Goal: Navigation & Orientation: Understand site structure

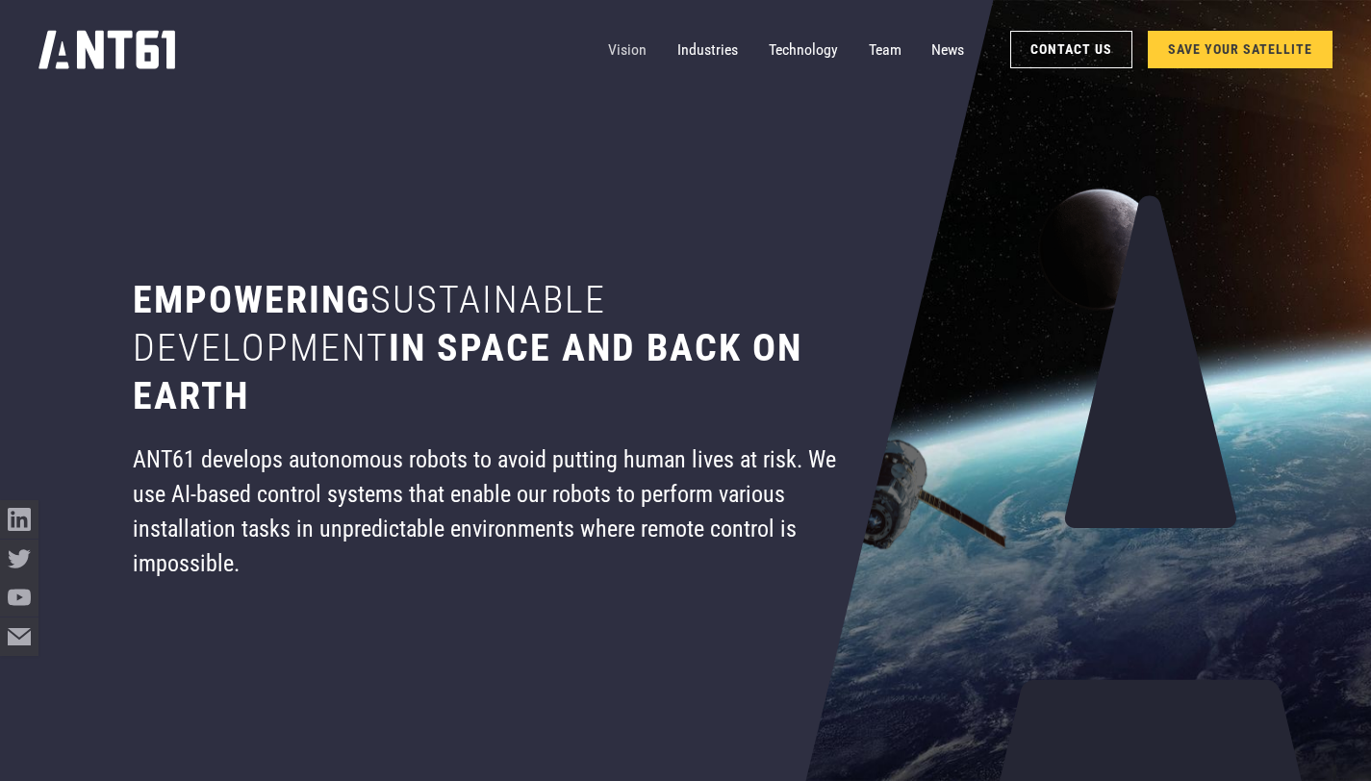
click at [625, 51] on link "Vision" at bounding box center [627, 50] width 38 height 38
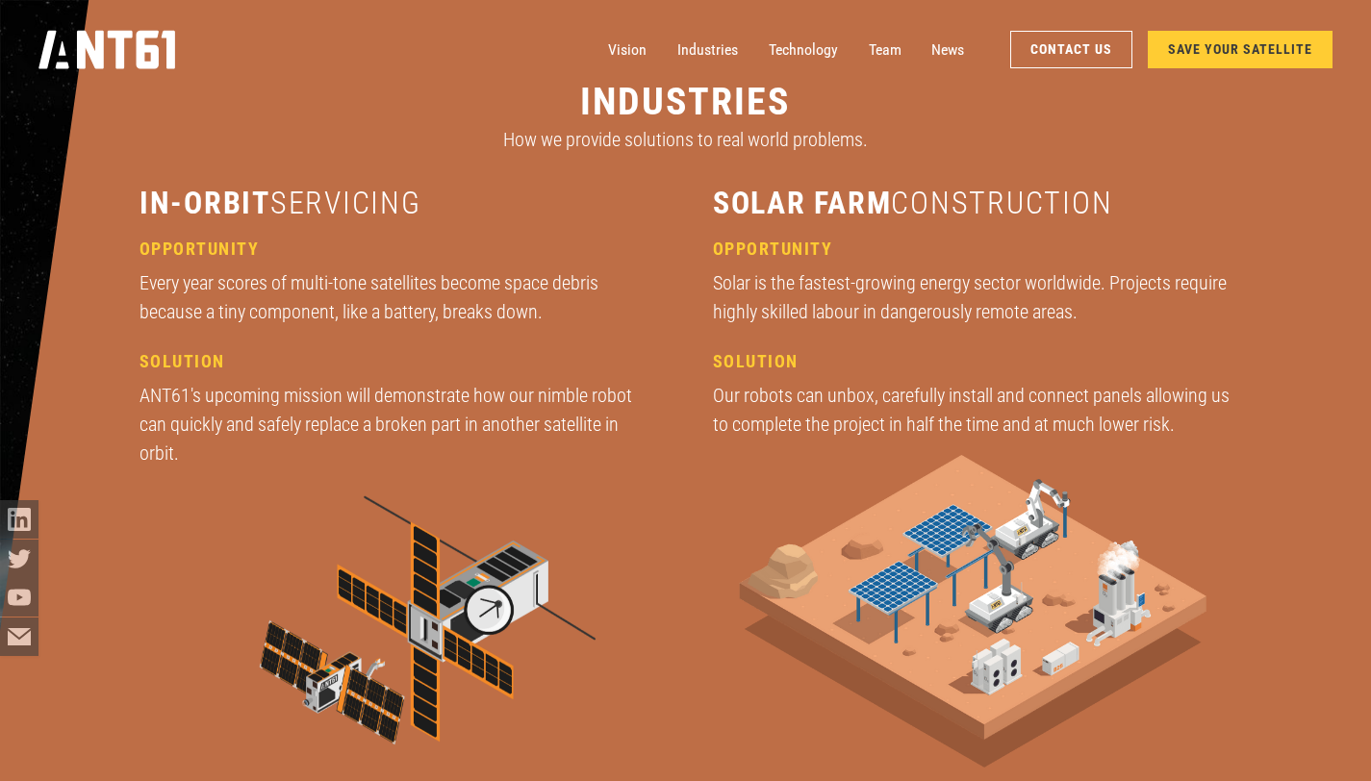
scroll to position [2694, 0]
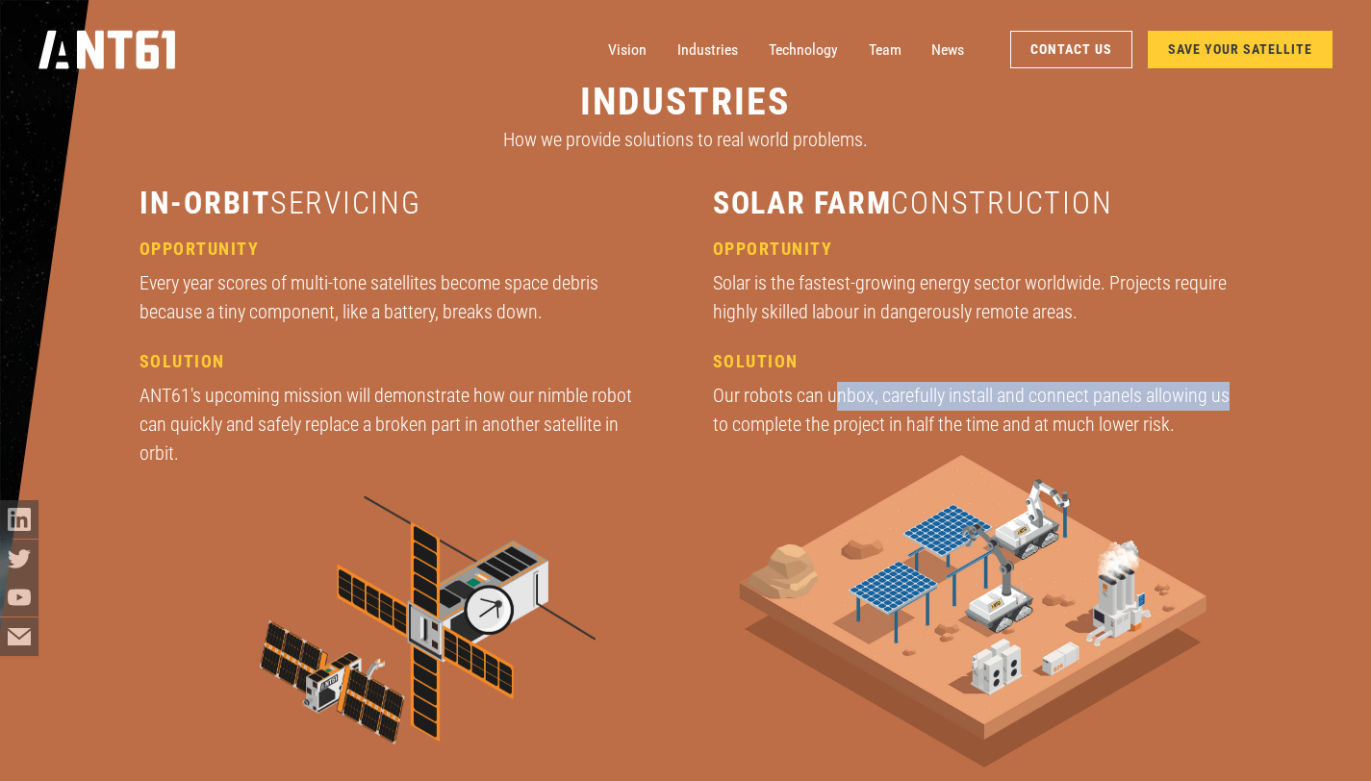
drag, startPoint x: 835, startPoint y: 395, endPoint x: 1237, endPoint y: 390, distance: 401.3
click at [1237, 390] on div "industries How we provide solutions to real world problems. in-orbit servicing …" at bounding box center [686, 459] width 1230 height 919
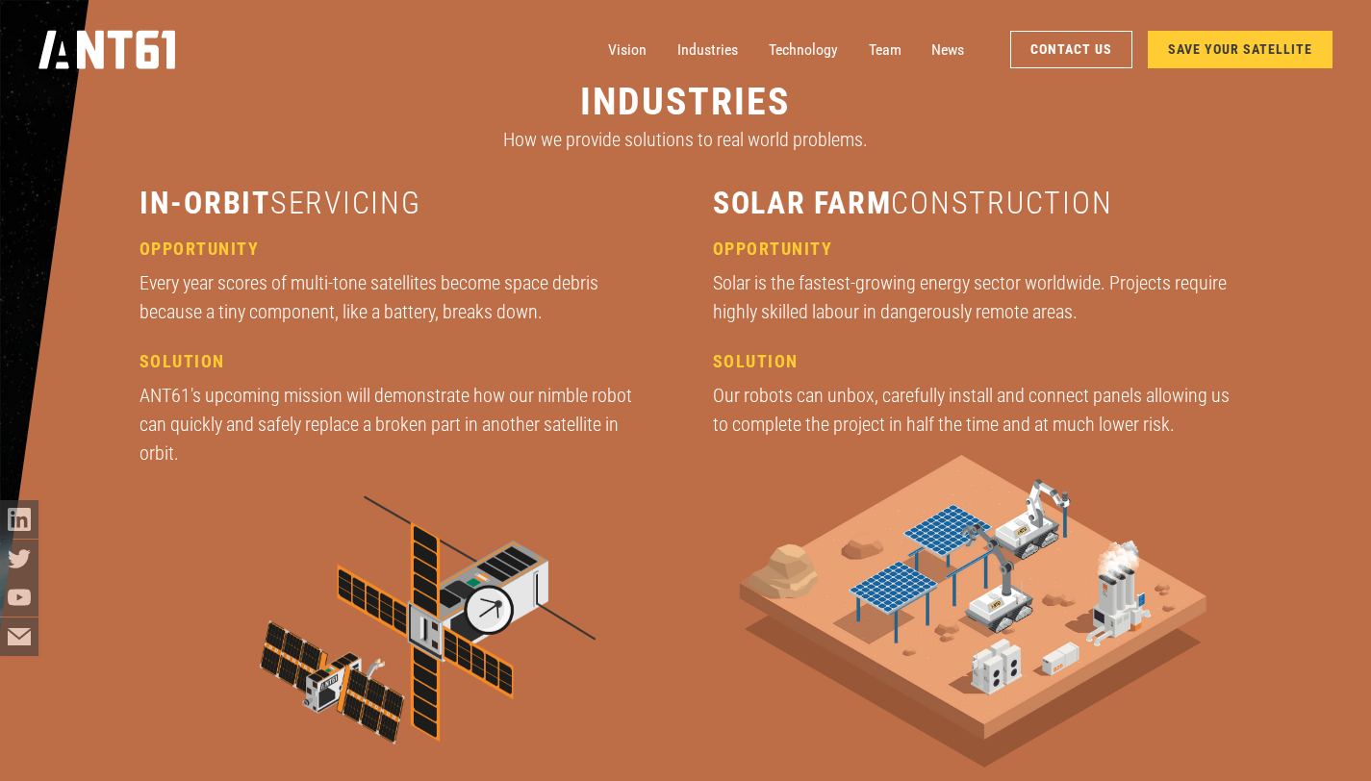
click at [1226, 425] on div "Our robots can unbox, carefully install and connect panels allowing us to compl…" at bounding box center [972, 411] width 519 height 58
click at [880, 47] on link "Team" at bounding box center [885, 50] width 33 height 38
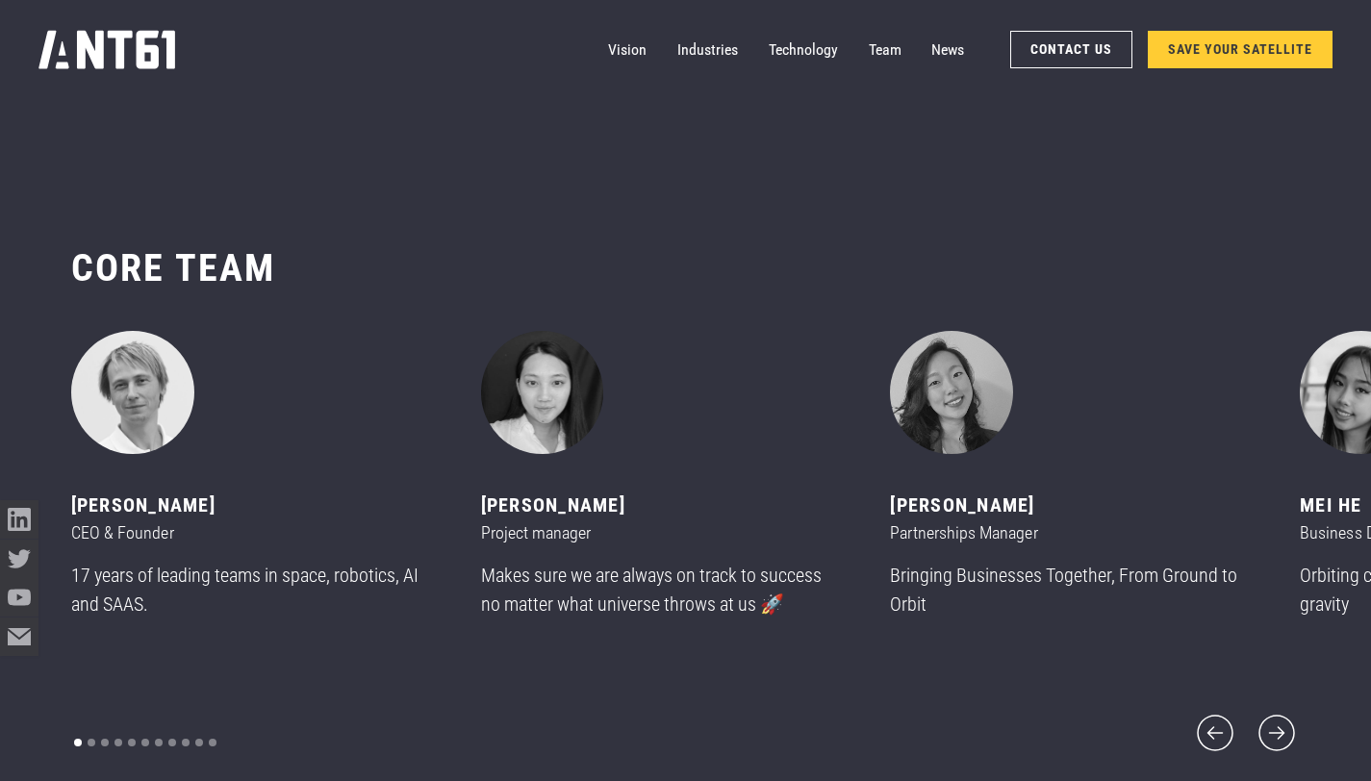
scroll to position [9276, 0]
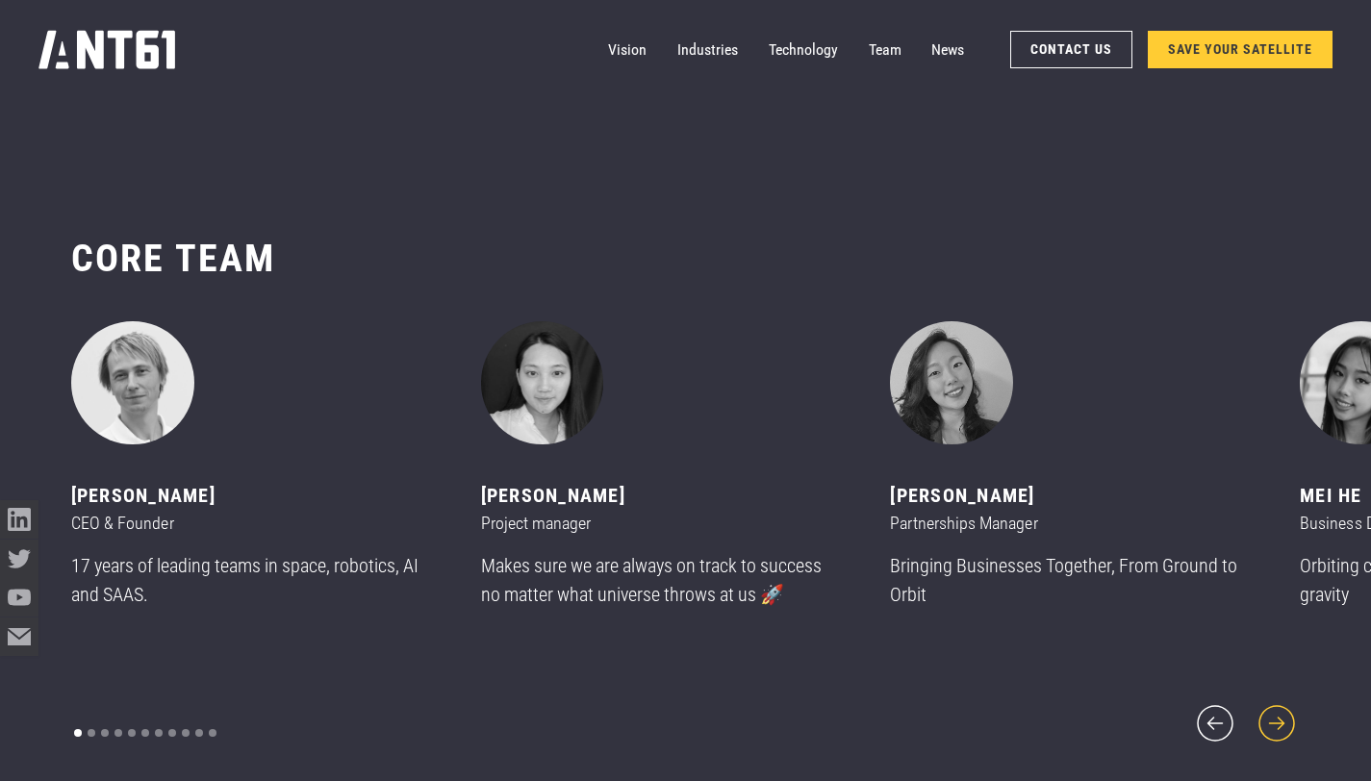
click at [1286, 711] on icon "next slide" at bounding box center [1277, 724] width 46 height 46
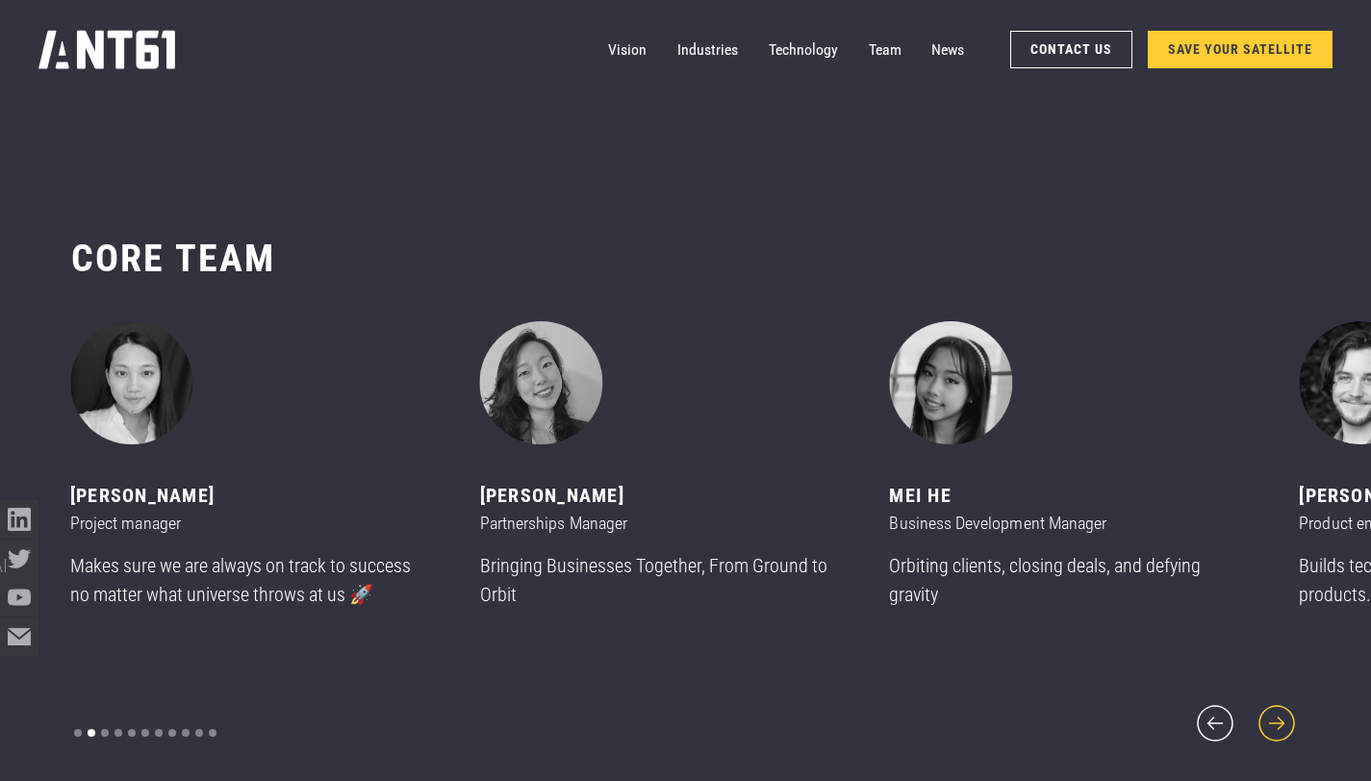
click at [1286, 711] on icon "next slide" at bounding box center [1277, 724] width 46 height 46
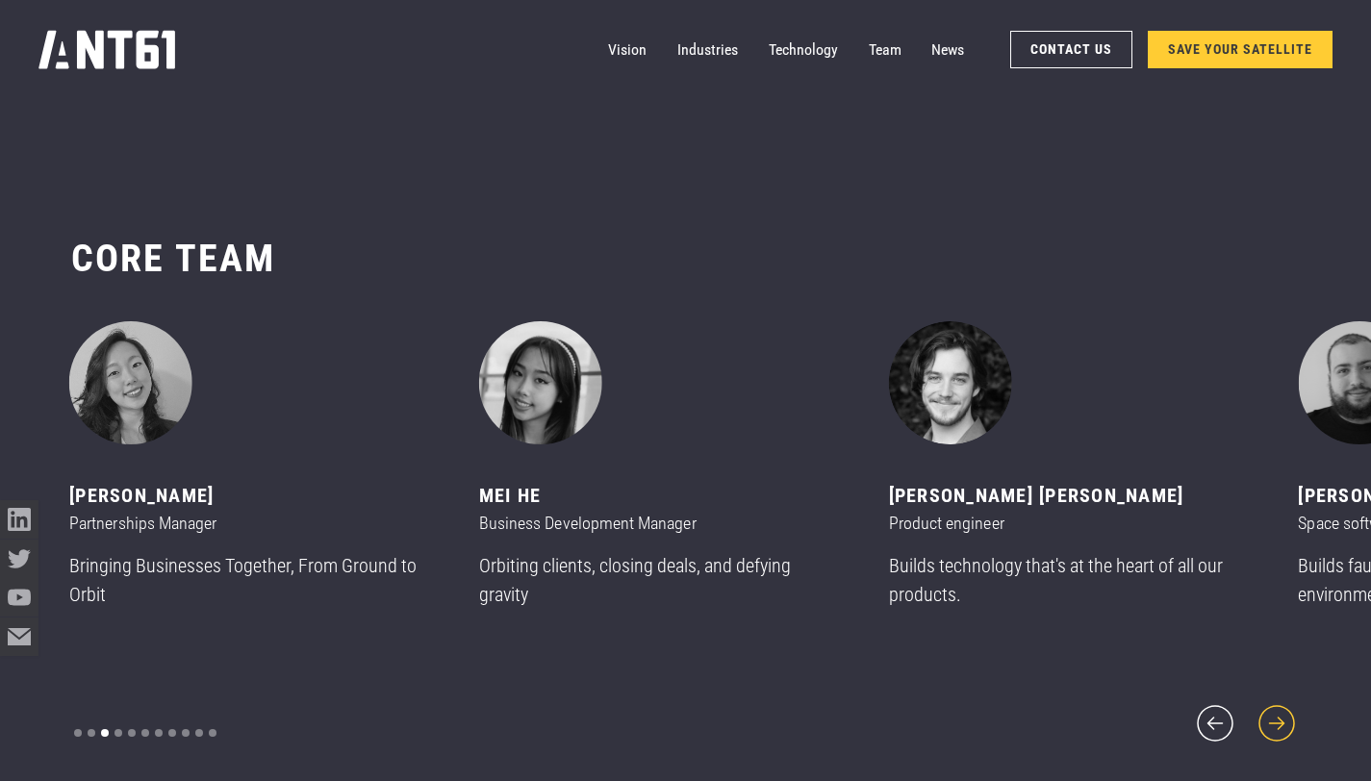
click at [1286, 711] on icon "next slide" at bounding box center [1277, 724] width 46 height 46
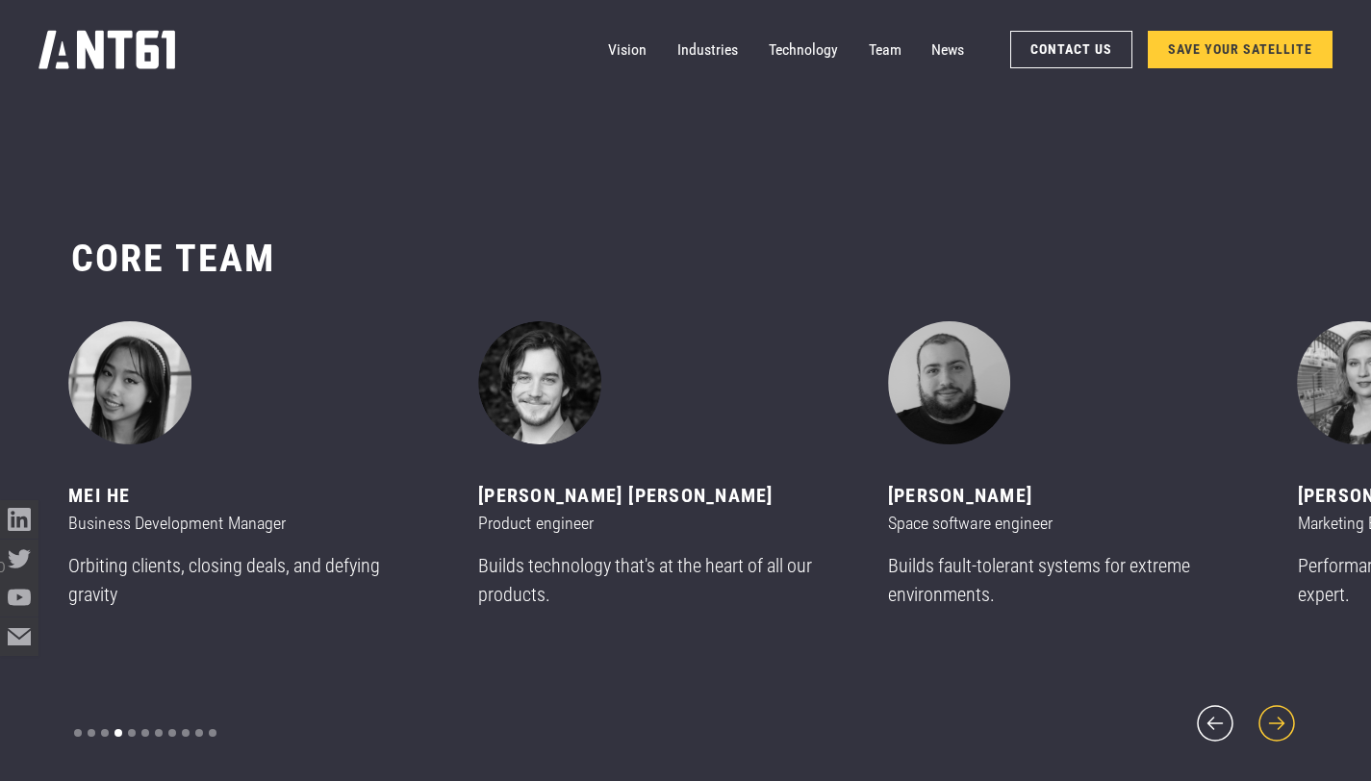
click at [1286, 711] on icon "next slide" at bounding box center [1277, 724] width 46 height 46
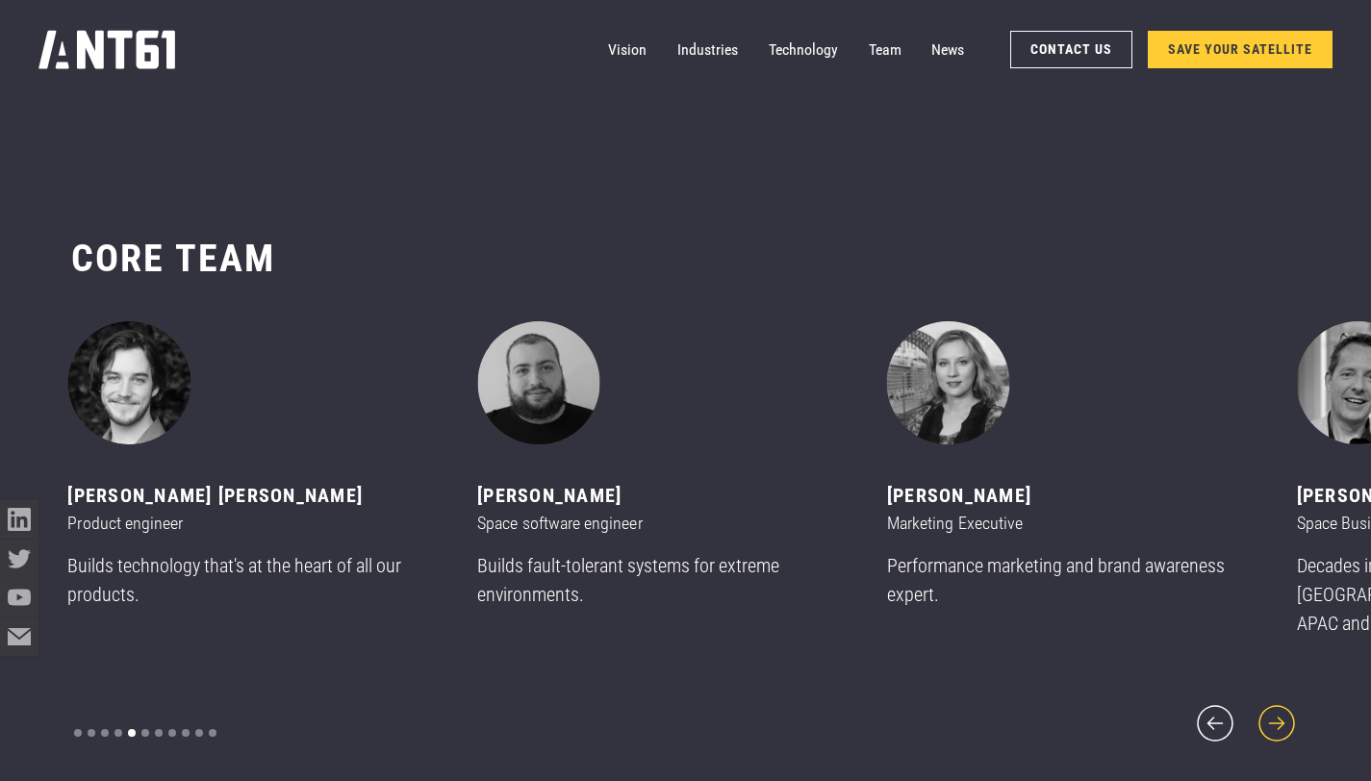
click at [1286, 711] on icon "next slide" at bounding box center [1277, 724] width 46 height 46
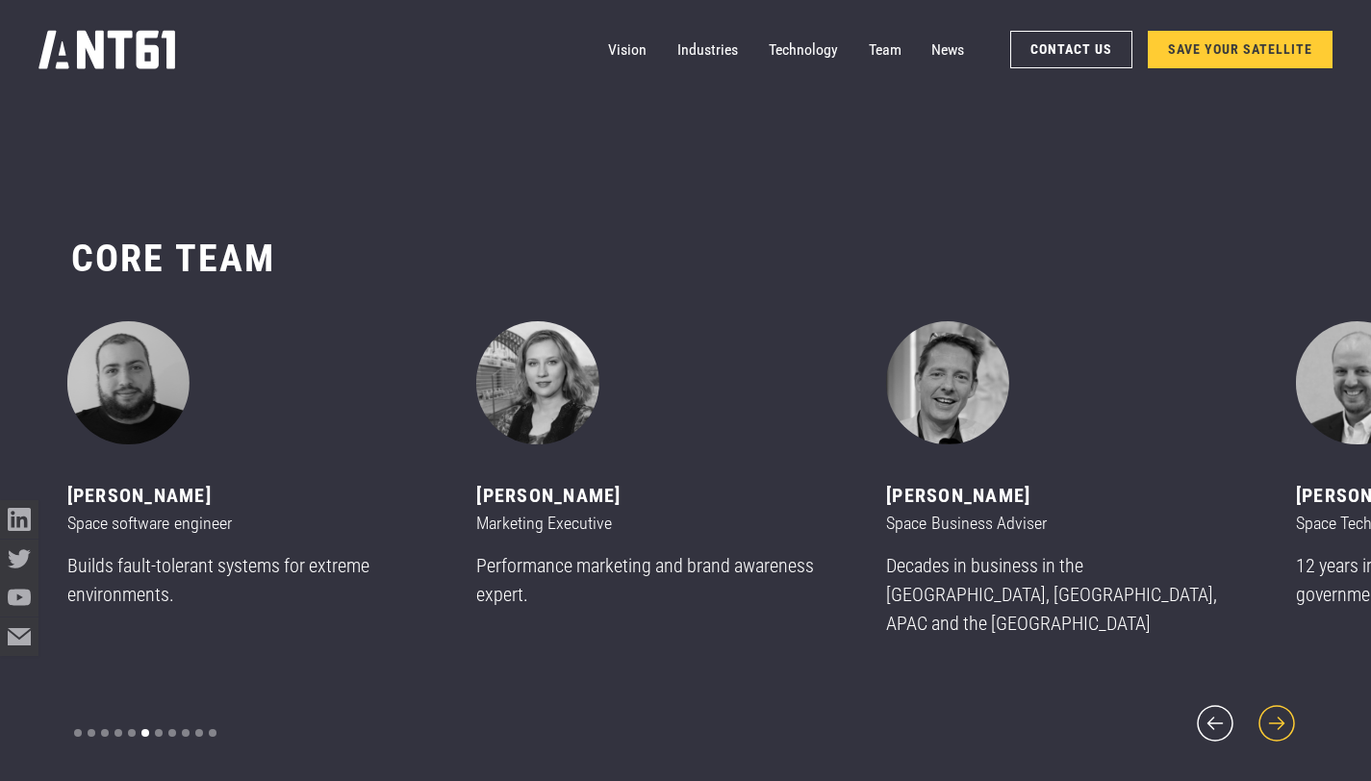
click at [1286, 712] on icon "next slide" at bounding box center [1277, 724] width 46 height 46
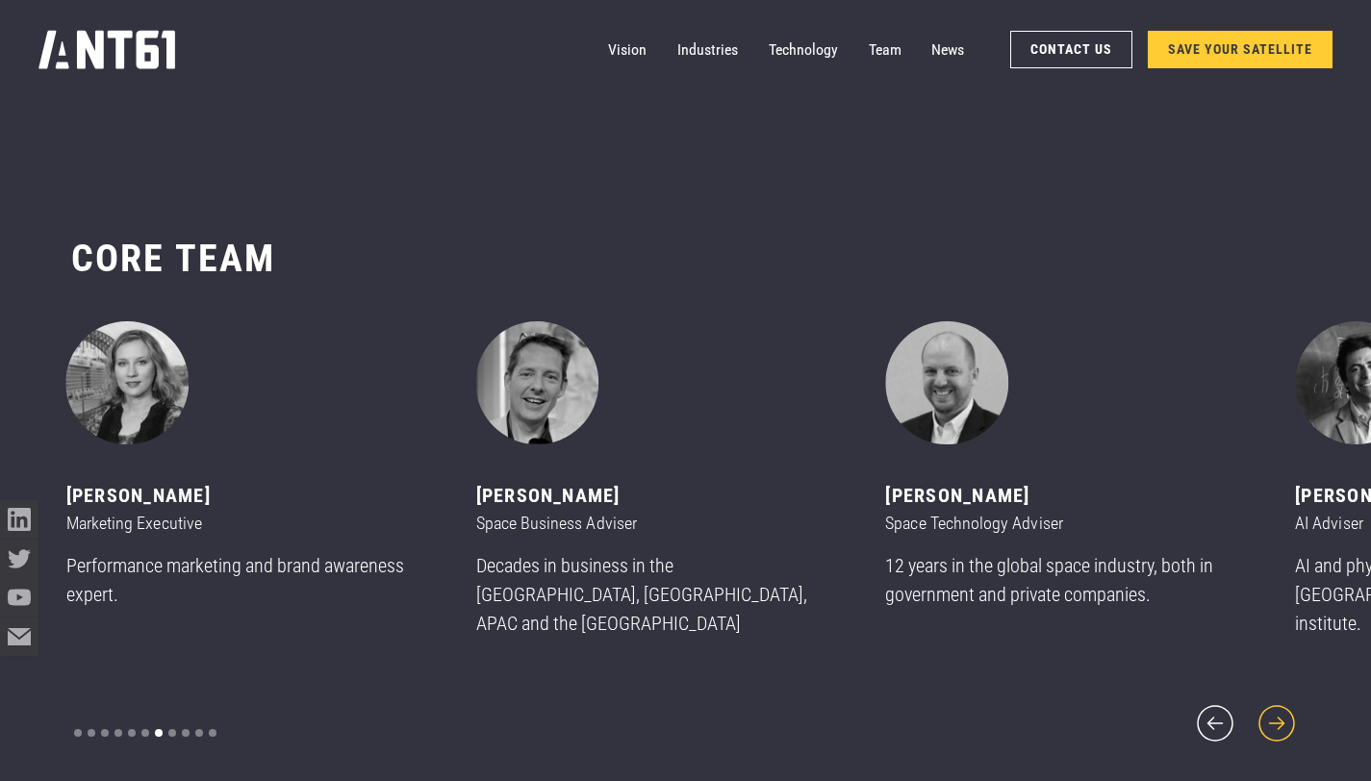
click at [1286, 712] on icon "next slide" at bounding box center [1277, 724] width 46 height 46
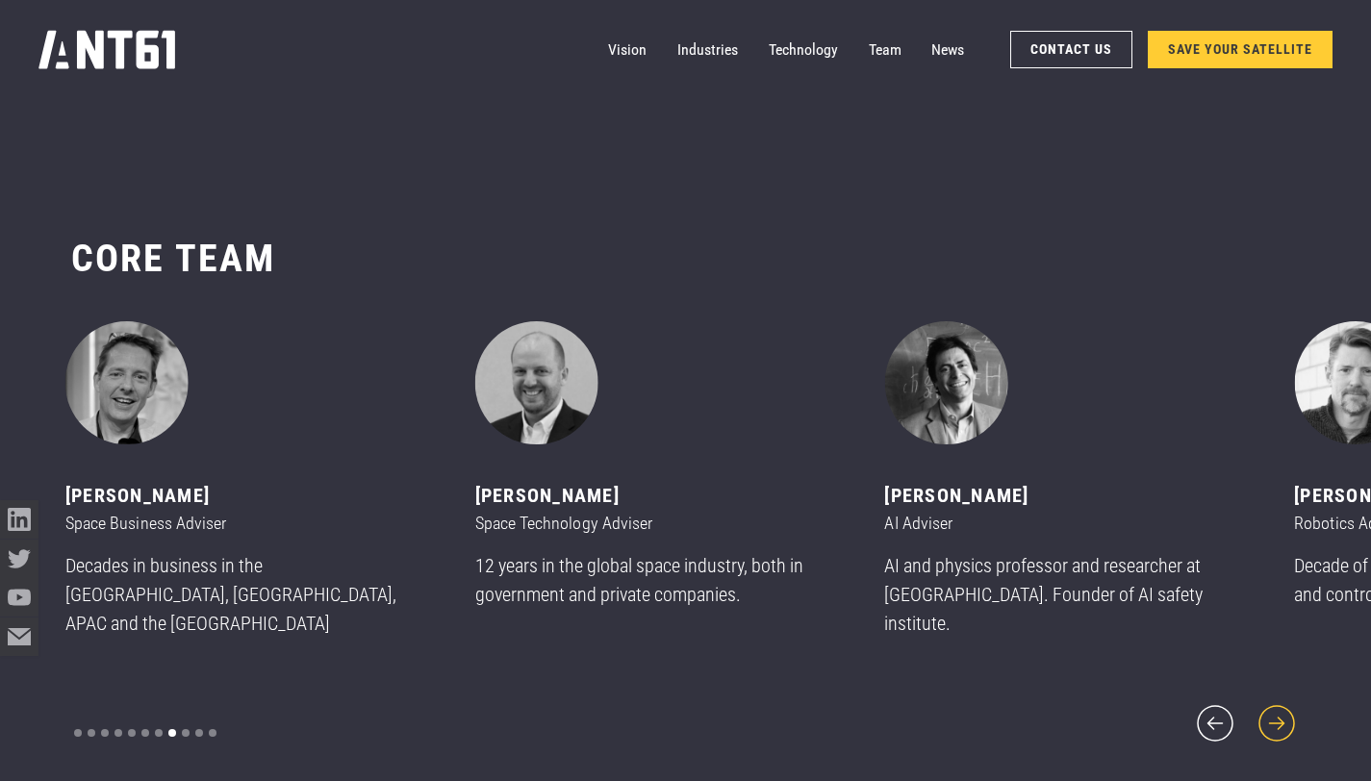
click at [1286, 712] on icon "next slide" at bounding box center [1277, 724] width 46 height 46
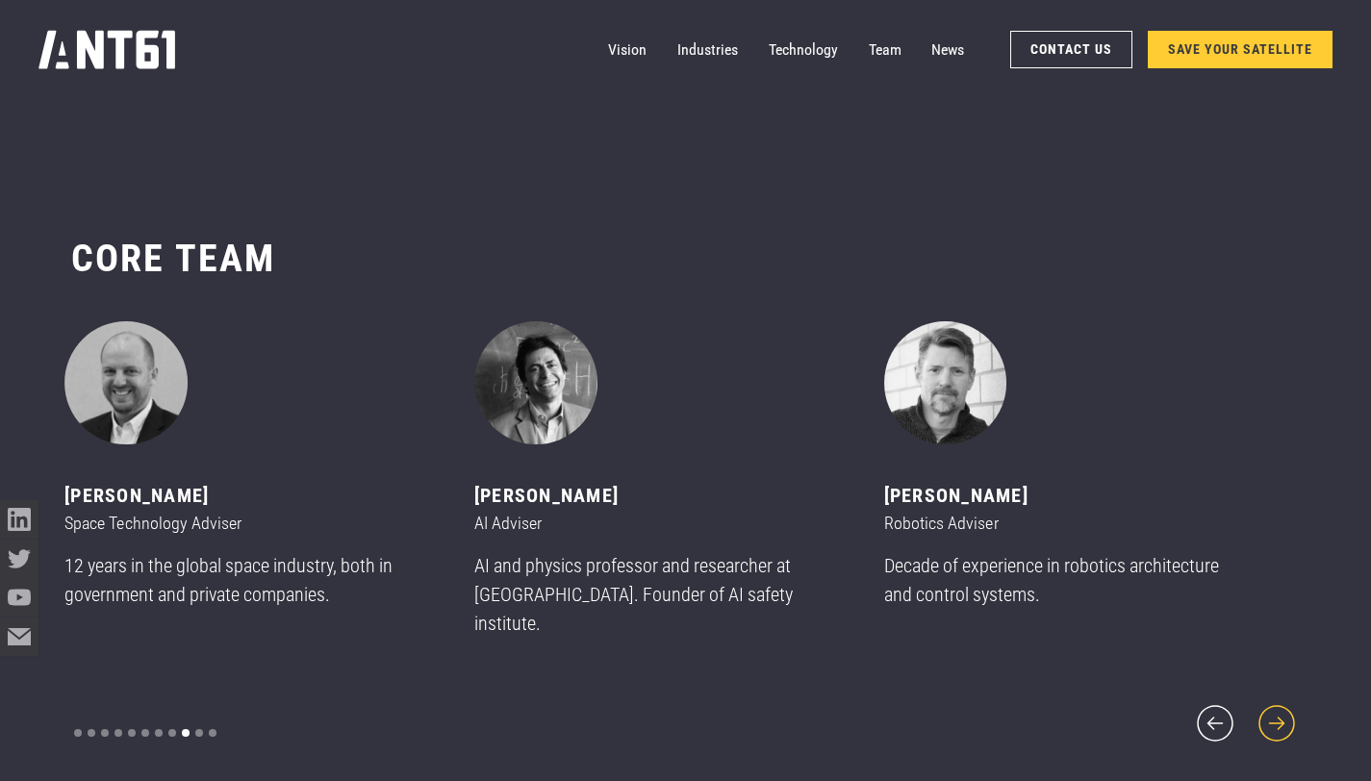
click at [1286, 712] on icon "next slide" at bounding box center [1277, 724] width 46 height 46
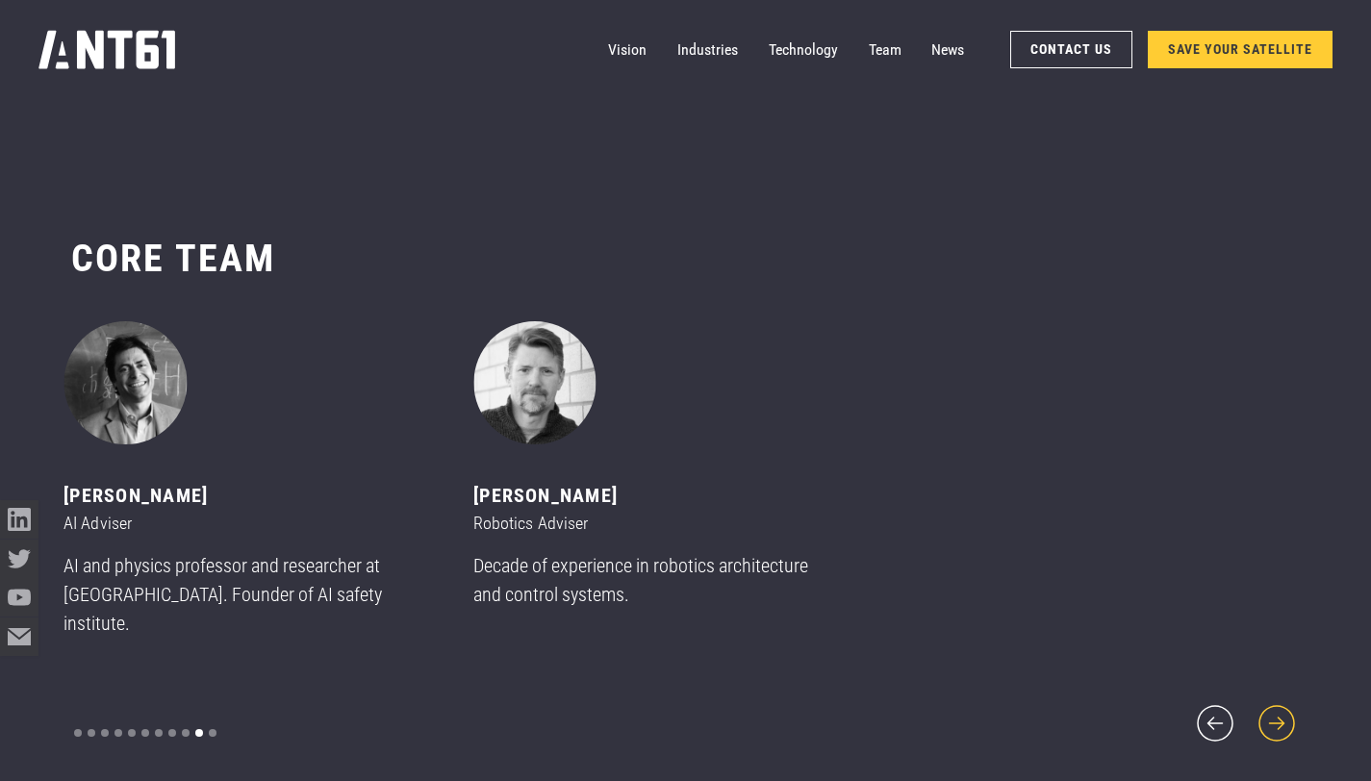
click at [1282, 712] on icon "next slide" at bounding box center [1278, 723] width 36 height 36
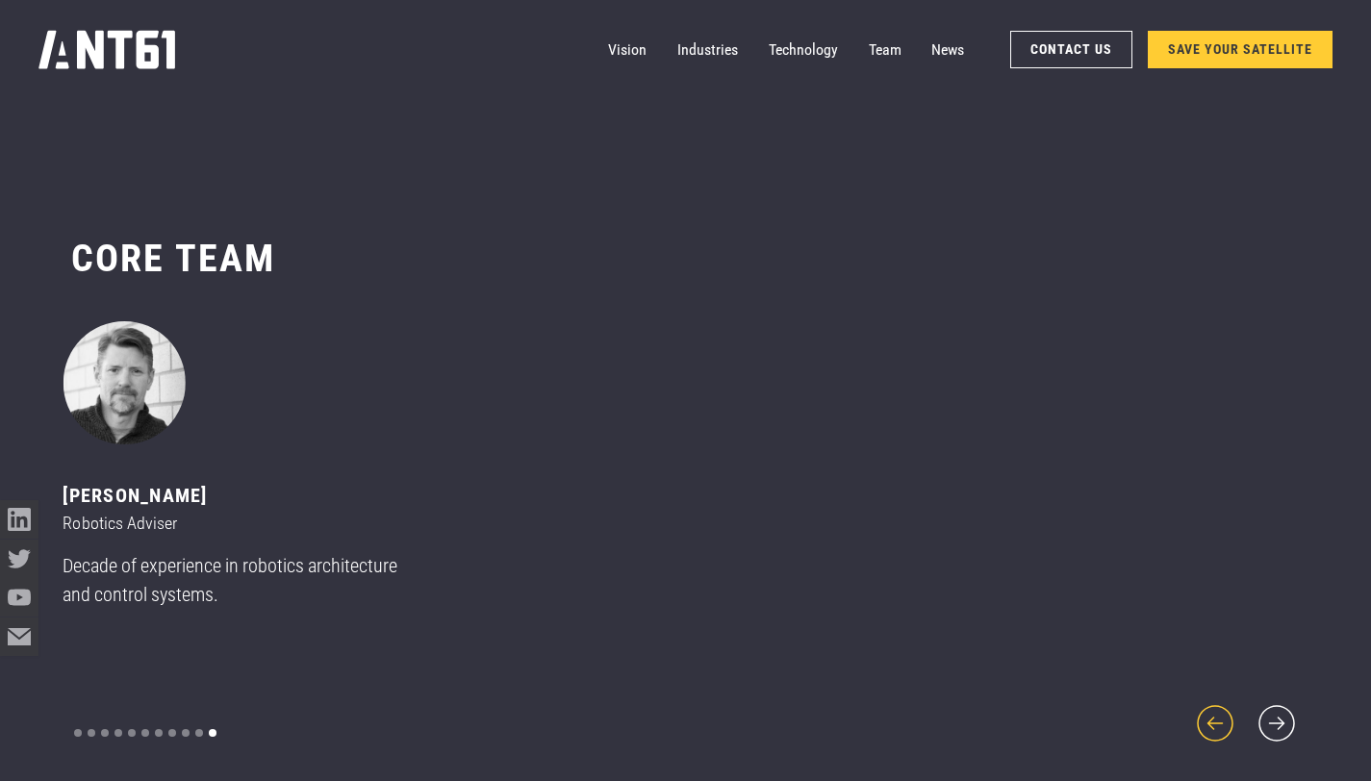
click at [1218, 710] on icon "previous slide" at bounding box center [1215, 724] width 46 height 46
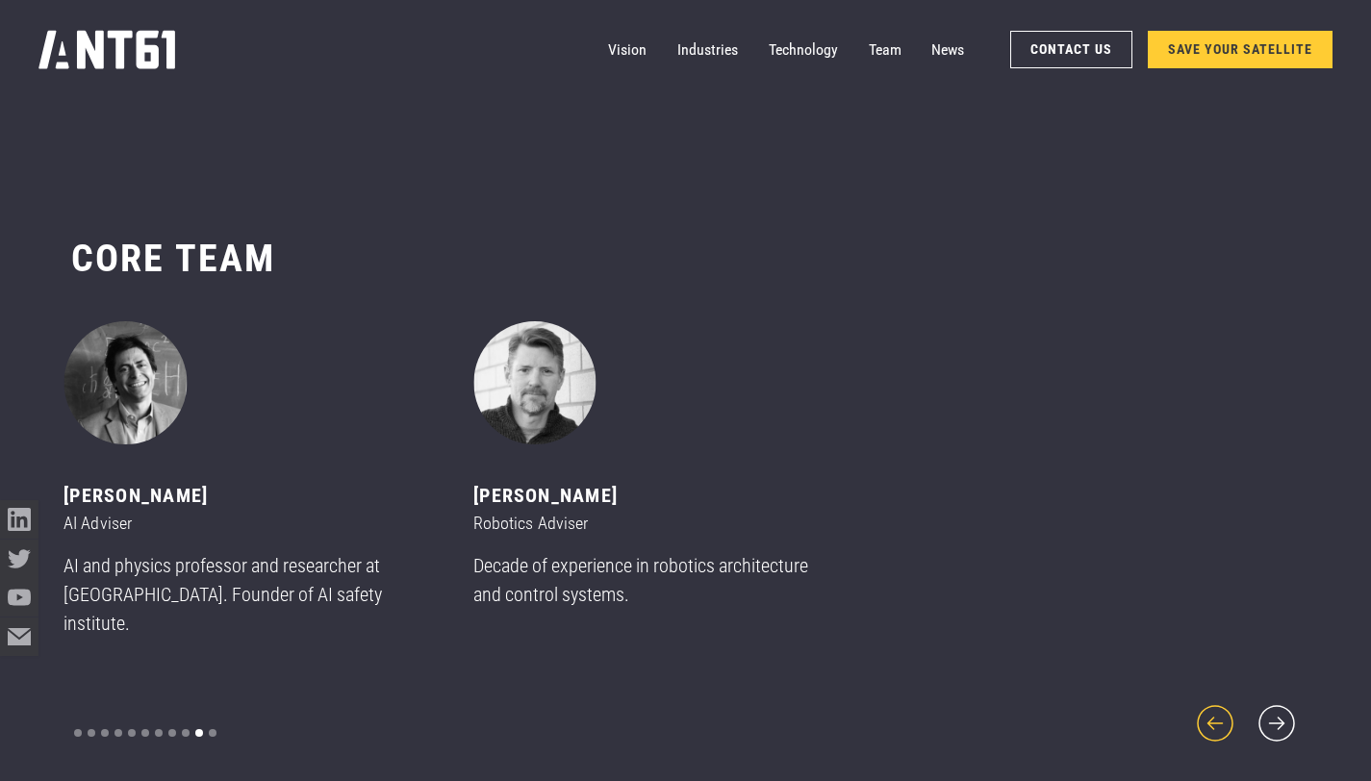
click at [1218, 710] on icon "previous slide" at bounding box center [1215, 724] width 46 height 46
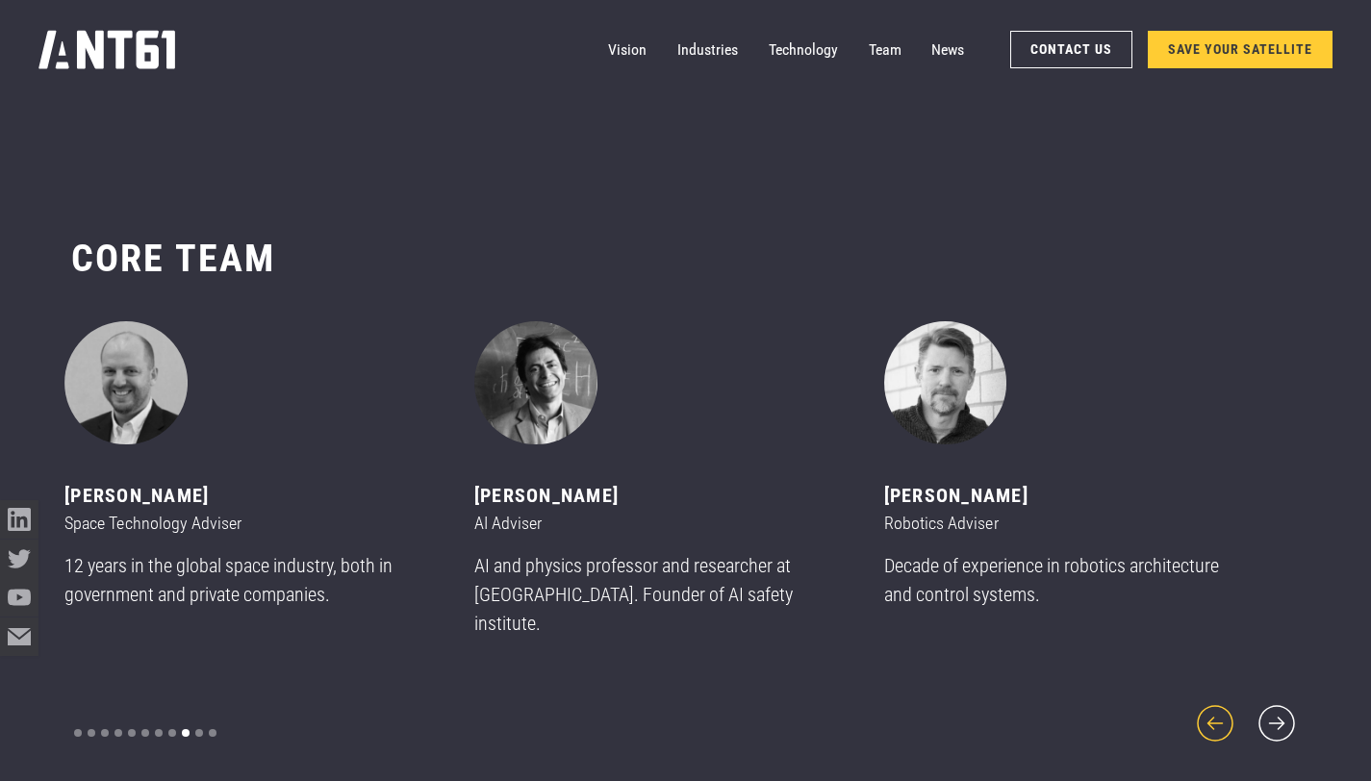
click at [1218, 710] on icon "previous slide" at bounding box center [1215, 724] width 46 height 46
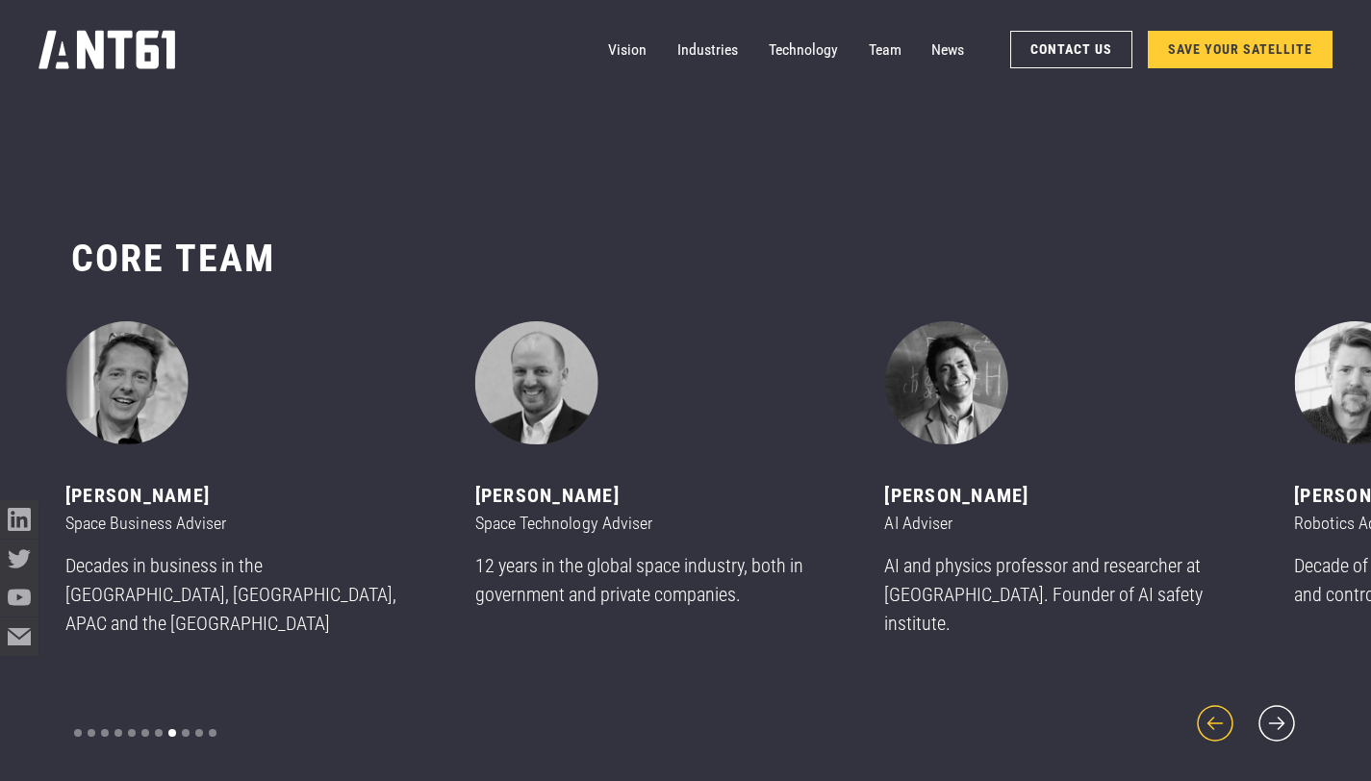
click at [1218, 710] on icon "previous slide" at bounding box center [1215, 724] width 46 height 46
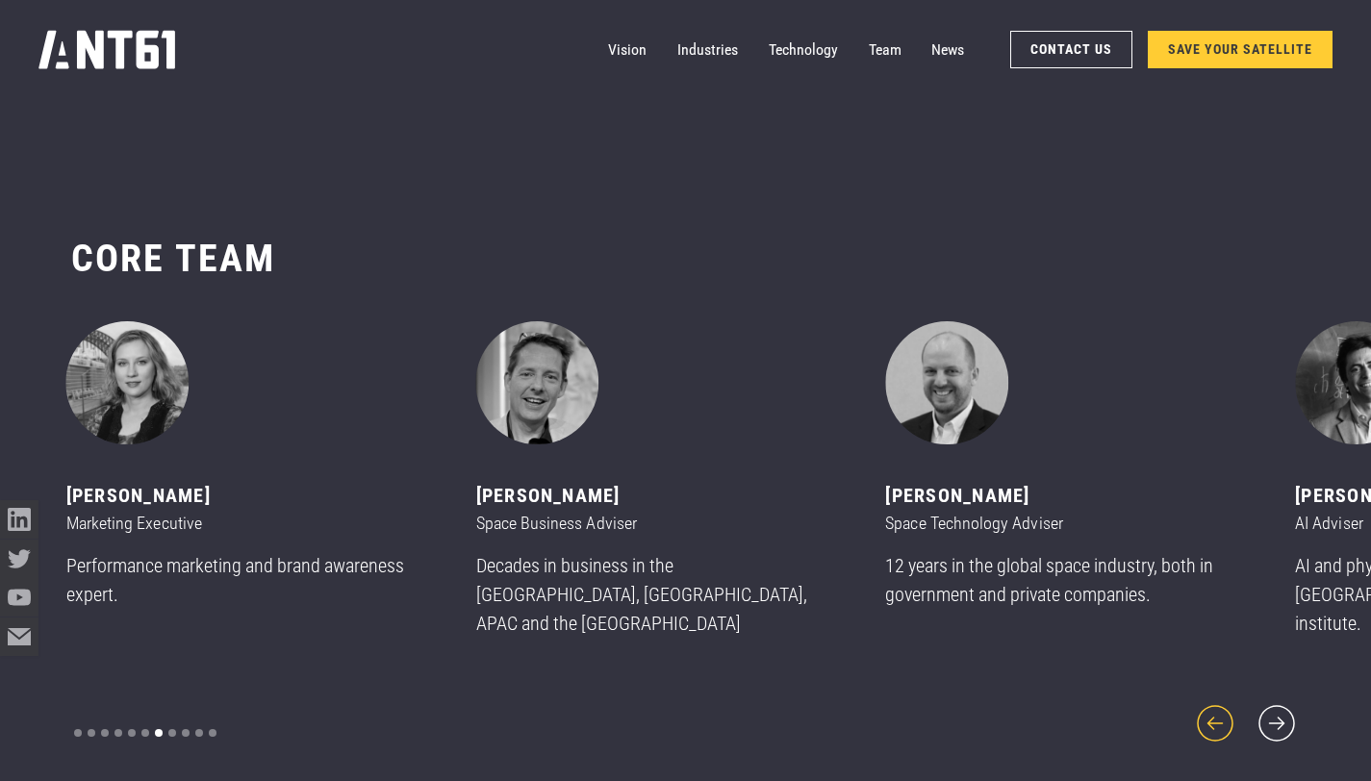
click at [1218, 714] on icon "previous slide" at bounding box center [1215, 724] width 46 height 46
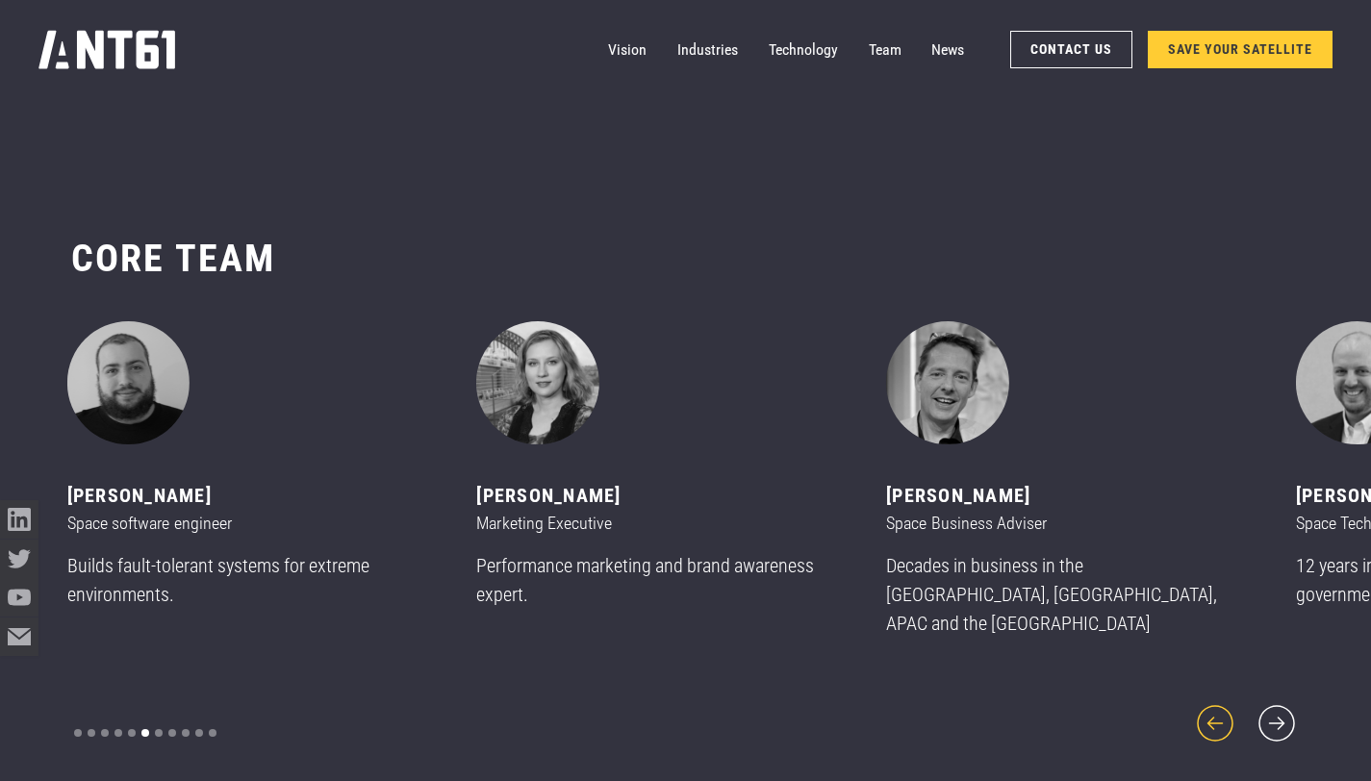
click at [1218, 714] on icon "previous slide" at bounding box center [1215, 724] width 46 height 46
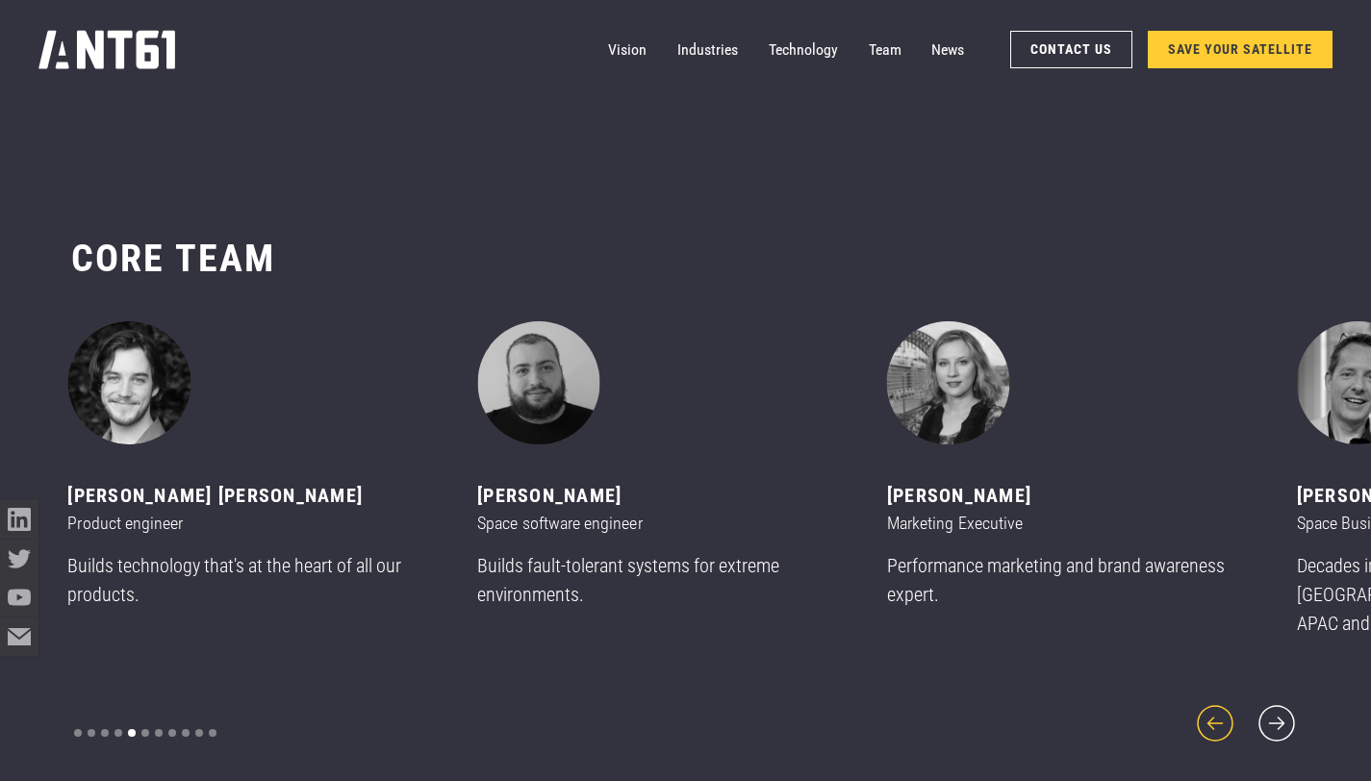
click at [1218, 714] on icon "previous slide" at bounding box center [1215, 724] width 46 height 46
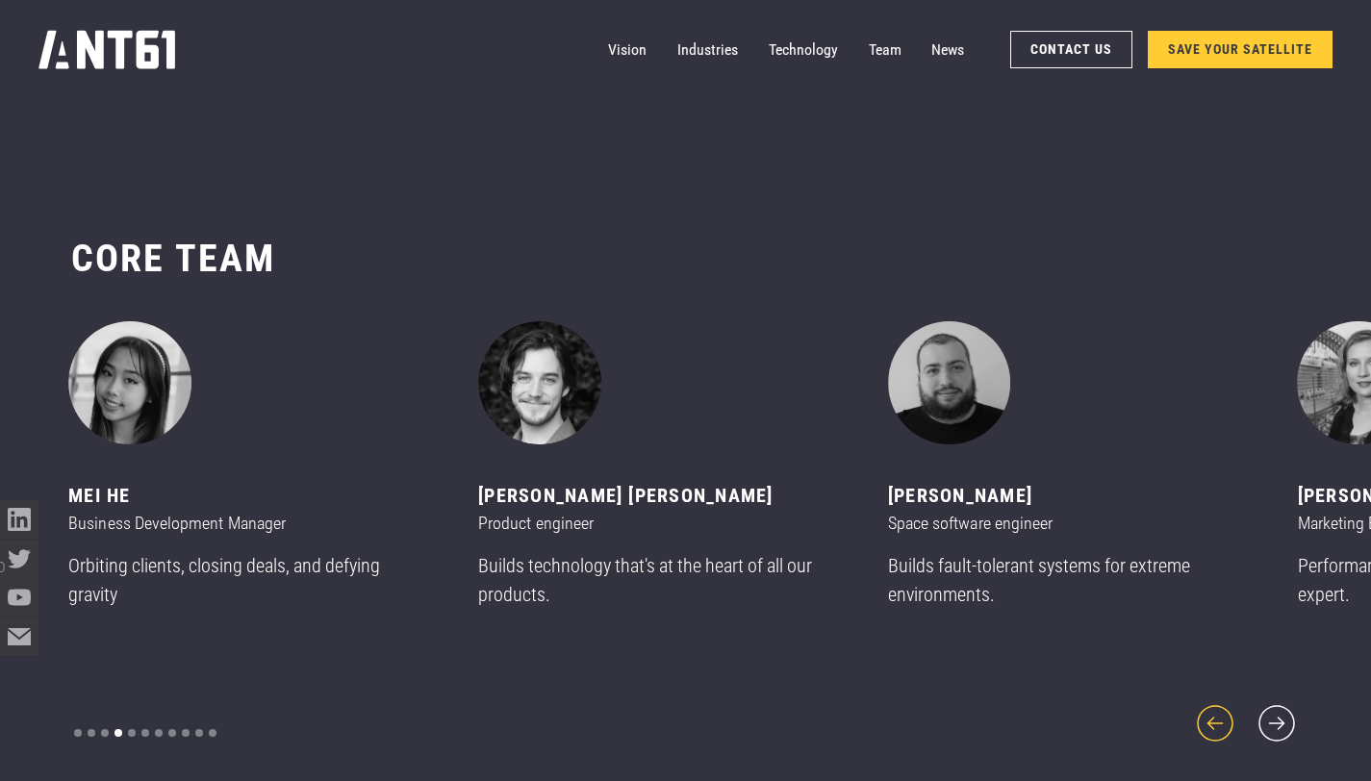
click at [1218, 714] on icon "previous slide" at bounding box center [1215, 724] width 46 height 46
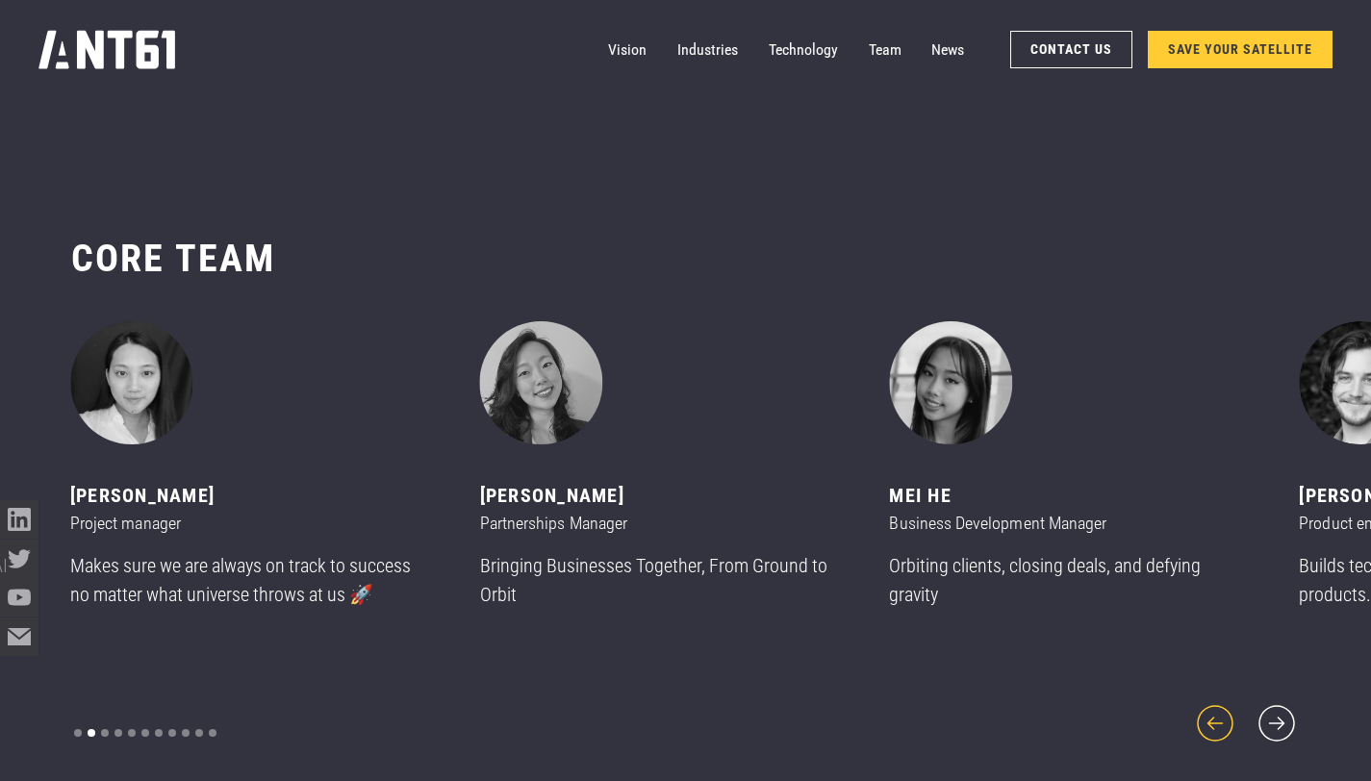
click at [1218, 714] on icon "previous slide" at bounding box center [1215, 724] width 46 height 46
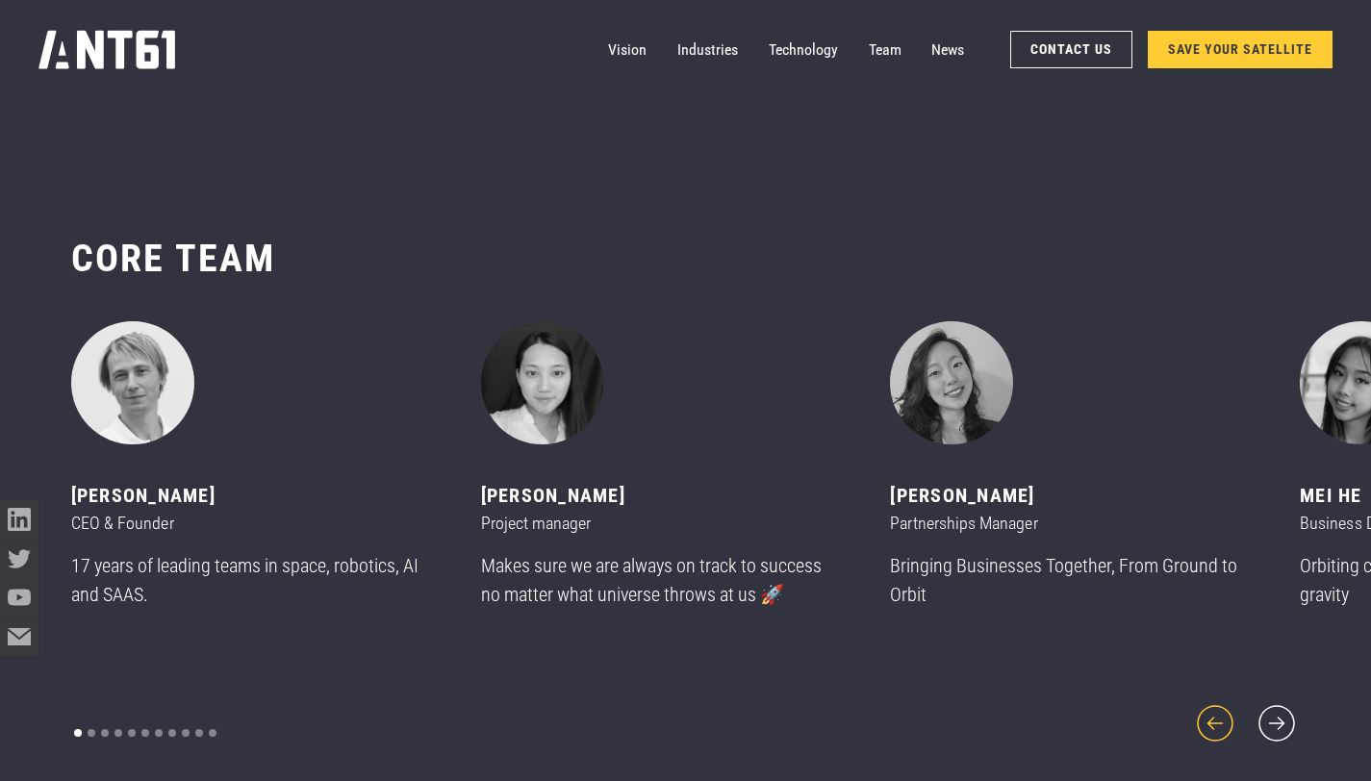
click at [1218, 714] on icon "previous slide" at bounding box center [1215, 724] width 46 height 46
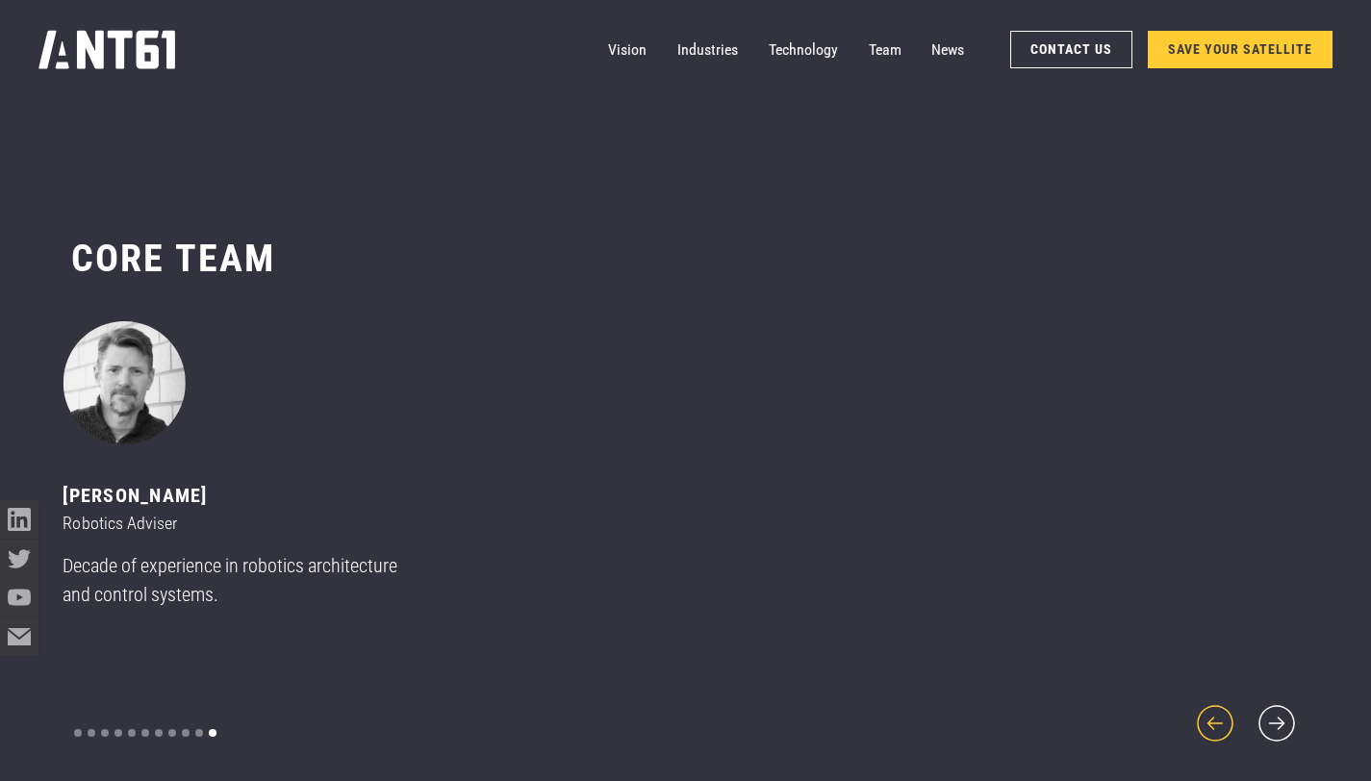
click at [1218, 714] on icon "previous slide" at bounding box center [1215, 724] width 46 height 46
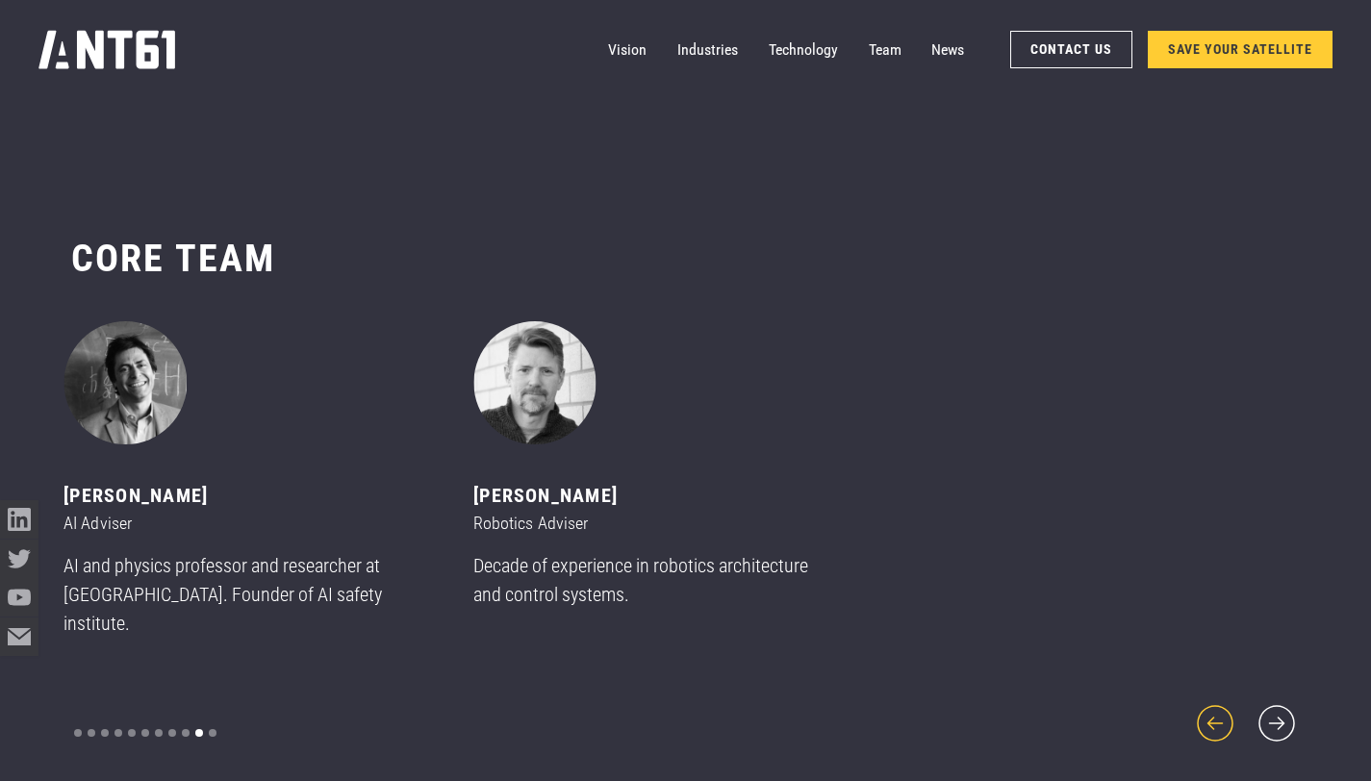
click at [1218, 714] on icon "previous slide" at bounding box center [1215, 724] width 46 height 46
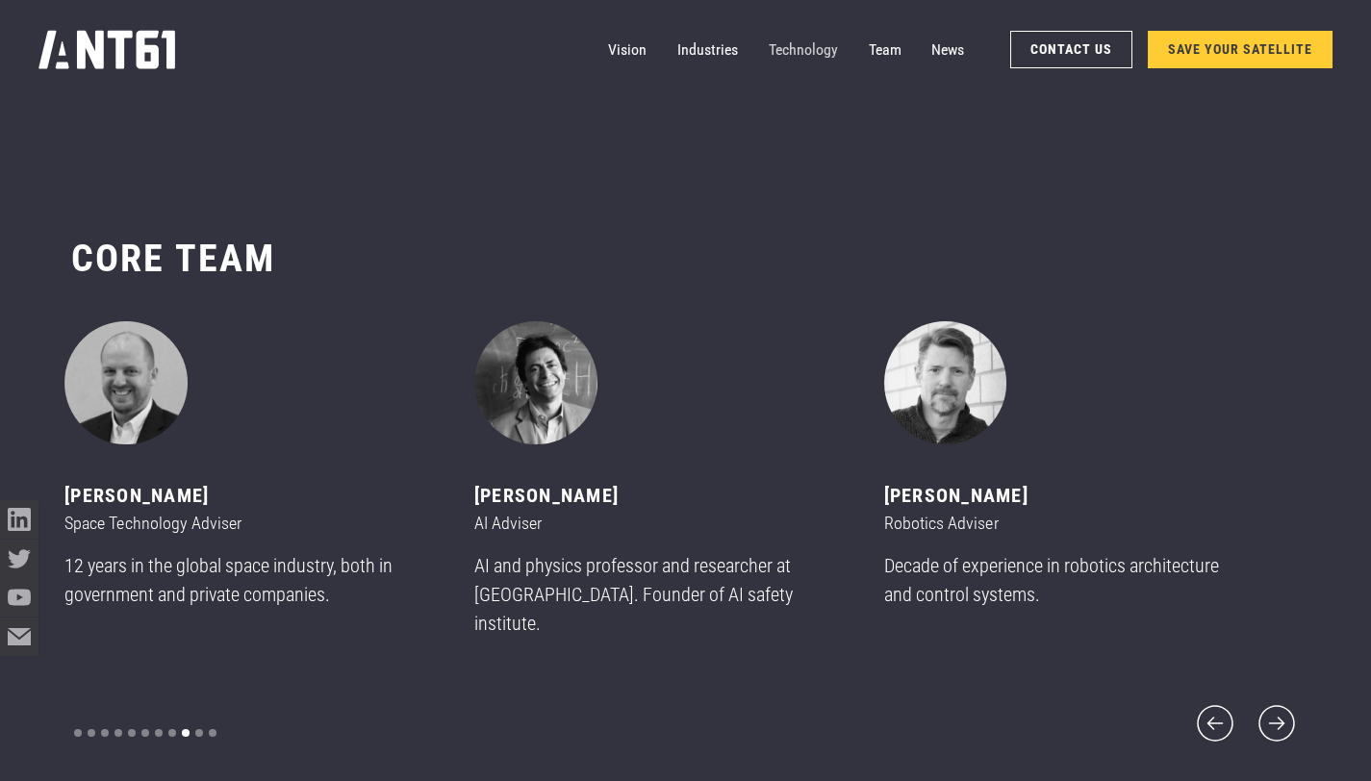
click at [826, 54] on link "Technology" at bounding box center [803, 50] width 69 height 38
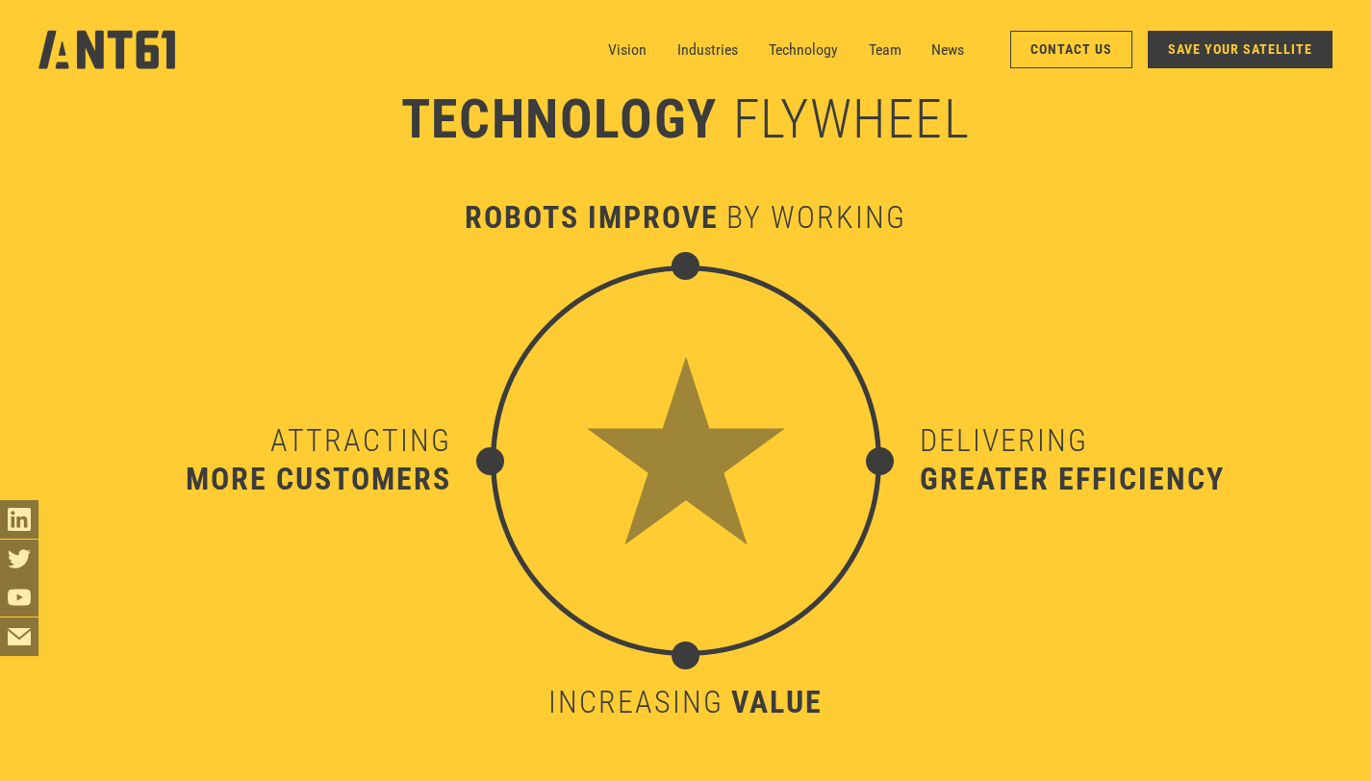
scroll to position [8291, 0]
click at [925, 359] on div "Delivering greater efficiency" at bounding box center [1115, 461] width 391 height 391
click at [804, 56] on link "Technology" at bounding box center [803, 50] width 69 height 38
click at [712, 55] on link "Industries" at bounding box center [707, 50] width 61 height 38
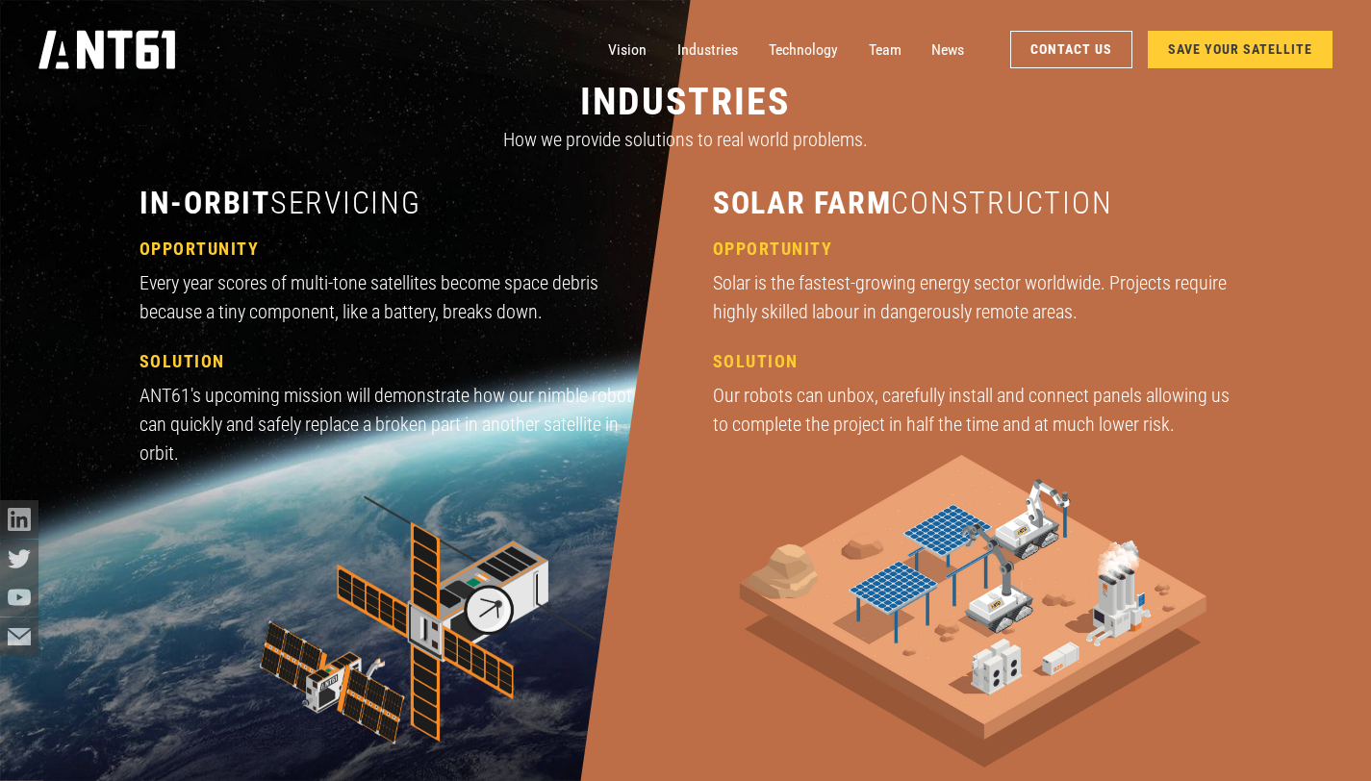
scroll to position [2337, 0]
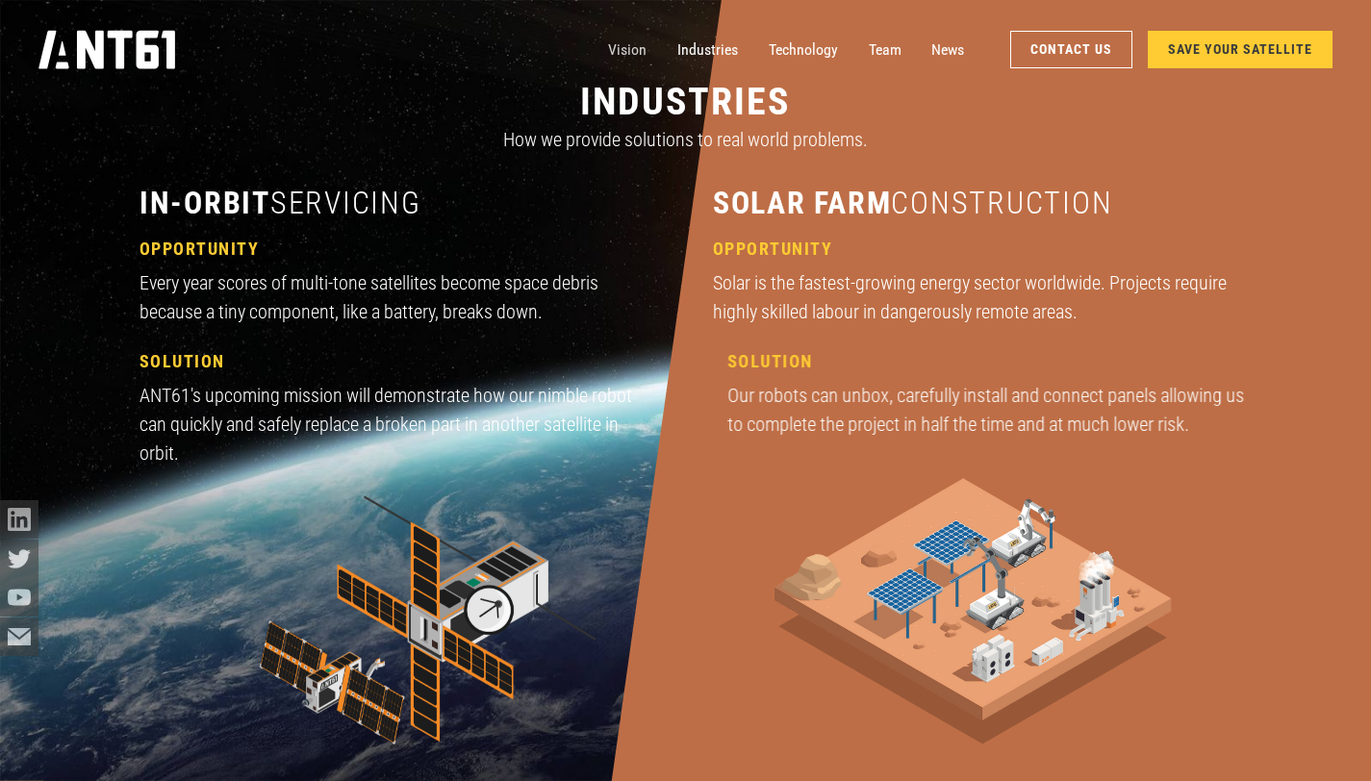
click at [625, 53] on link "Vision" at bounding box center [627, 50] width 38 height 38
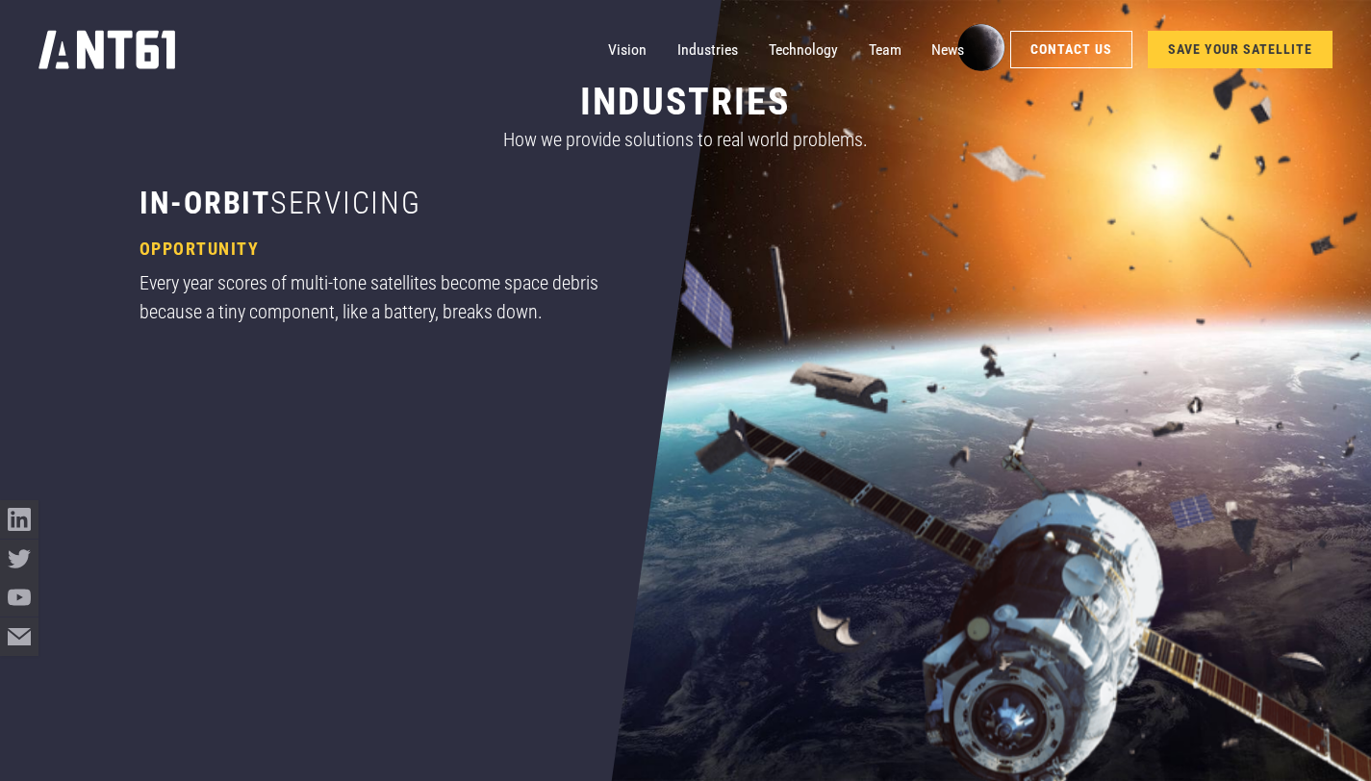
scroll to position [1540, 0]
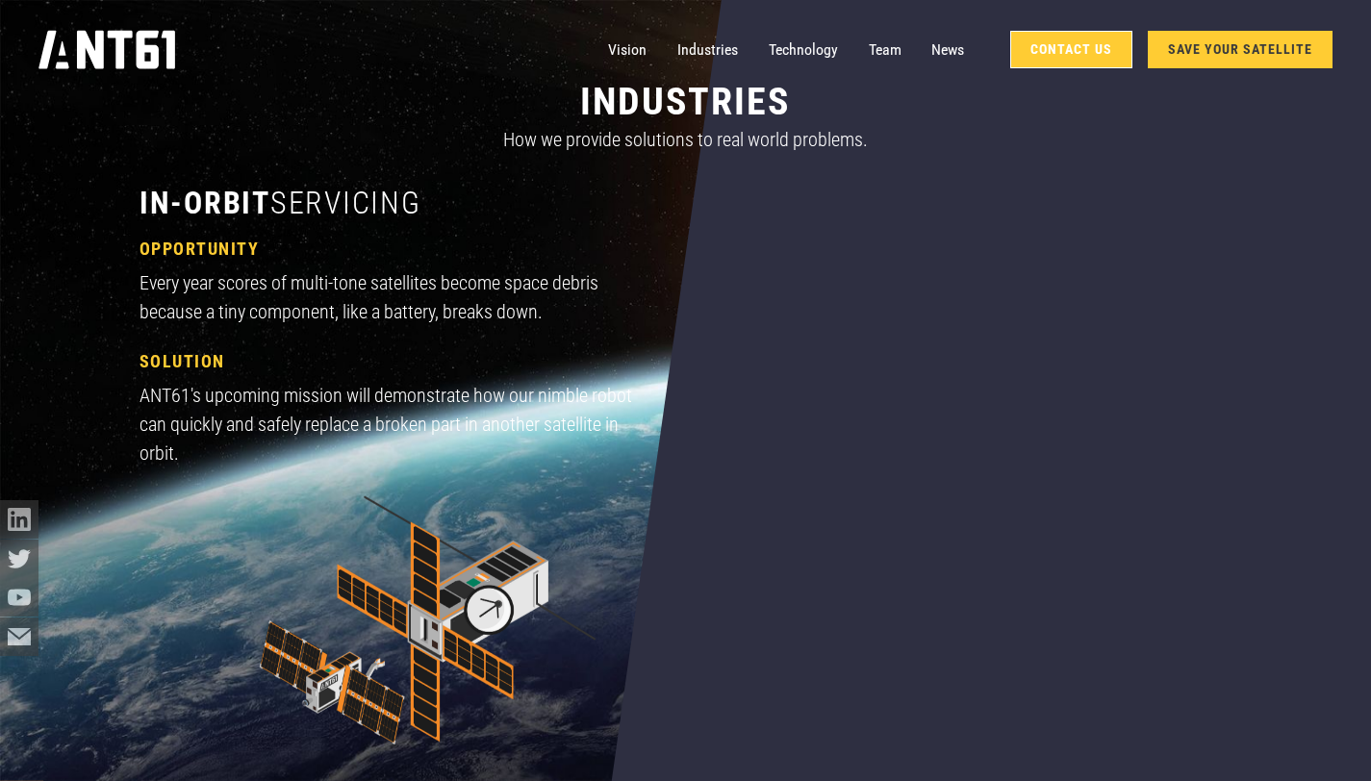
click at [1059, 45] on link "Contact Us" at bounding box center [1071, 50] width 122 height 38
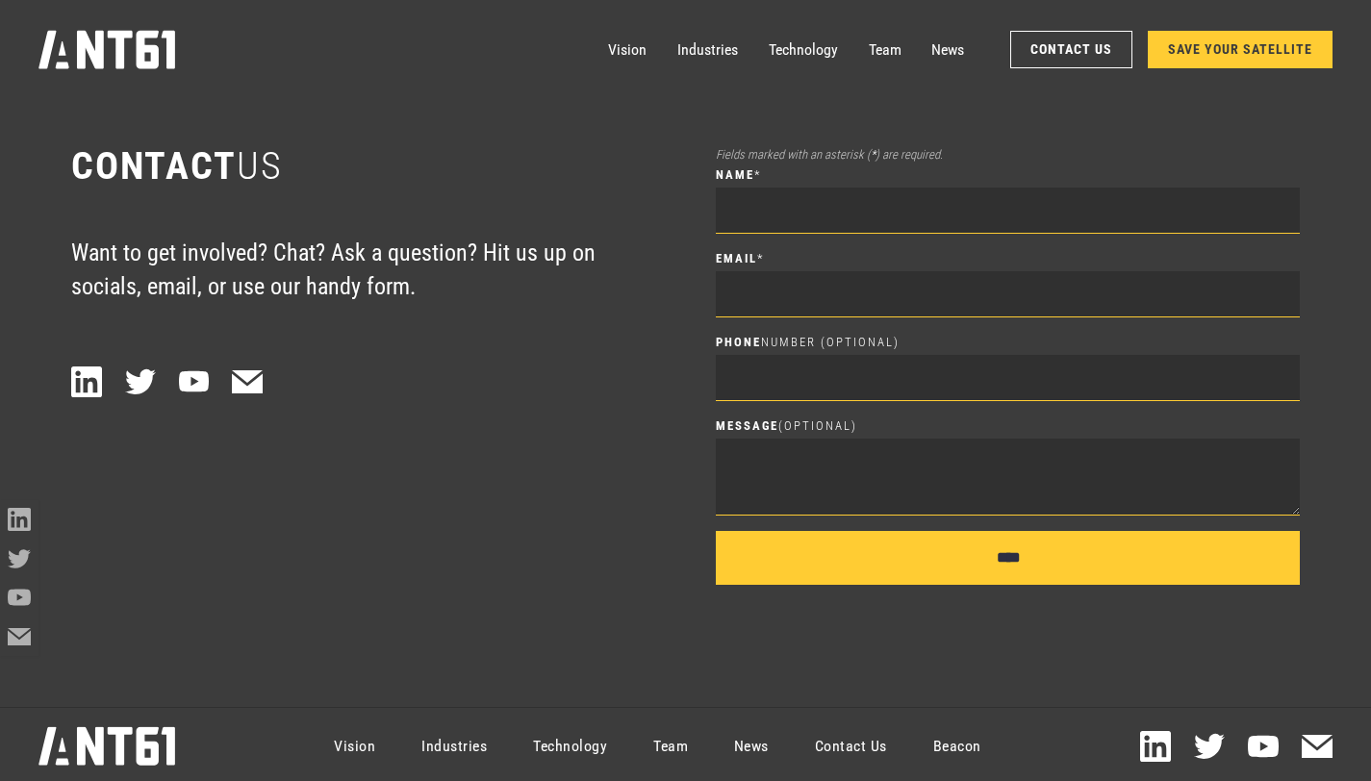
scroll to position [10925, 0]
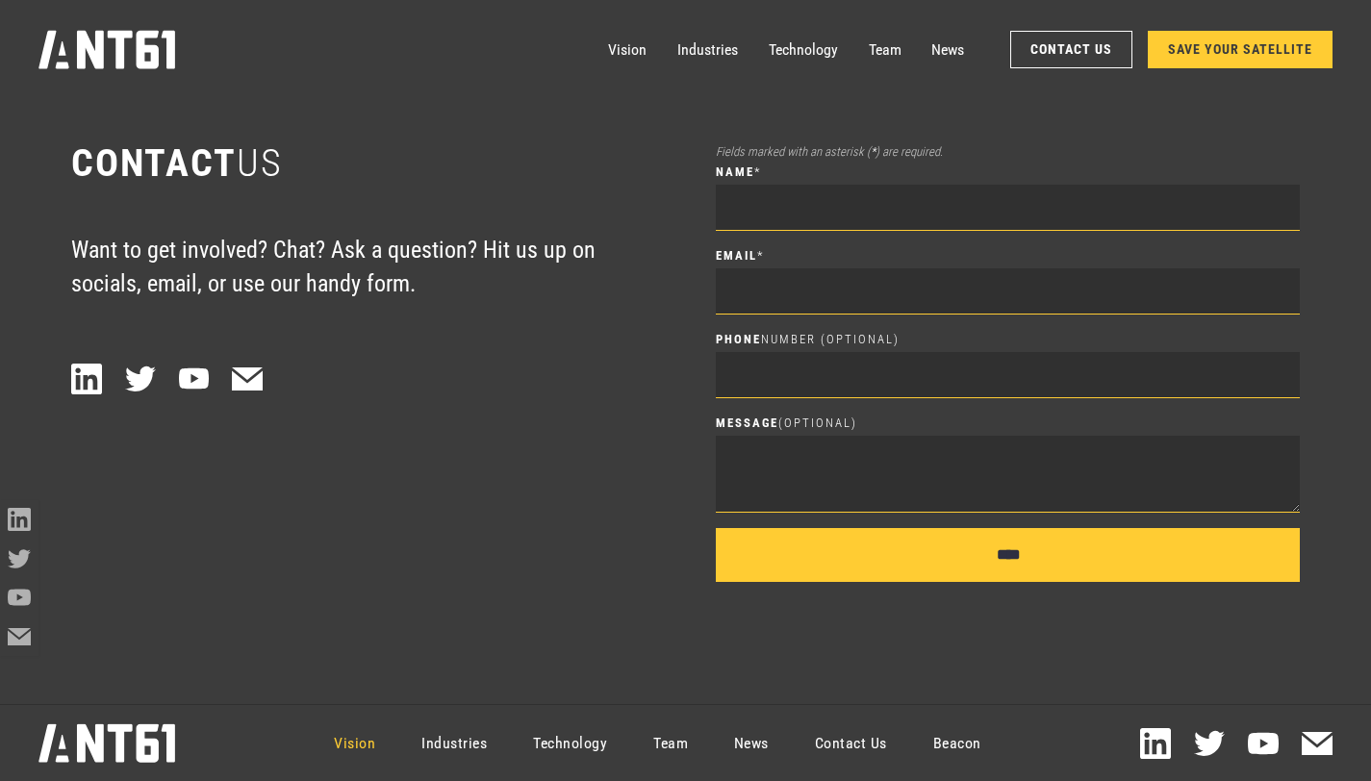
click at [357, 745] on link "Vision" at bounding box center [355, 743] width 88 height 69
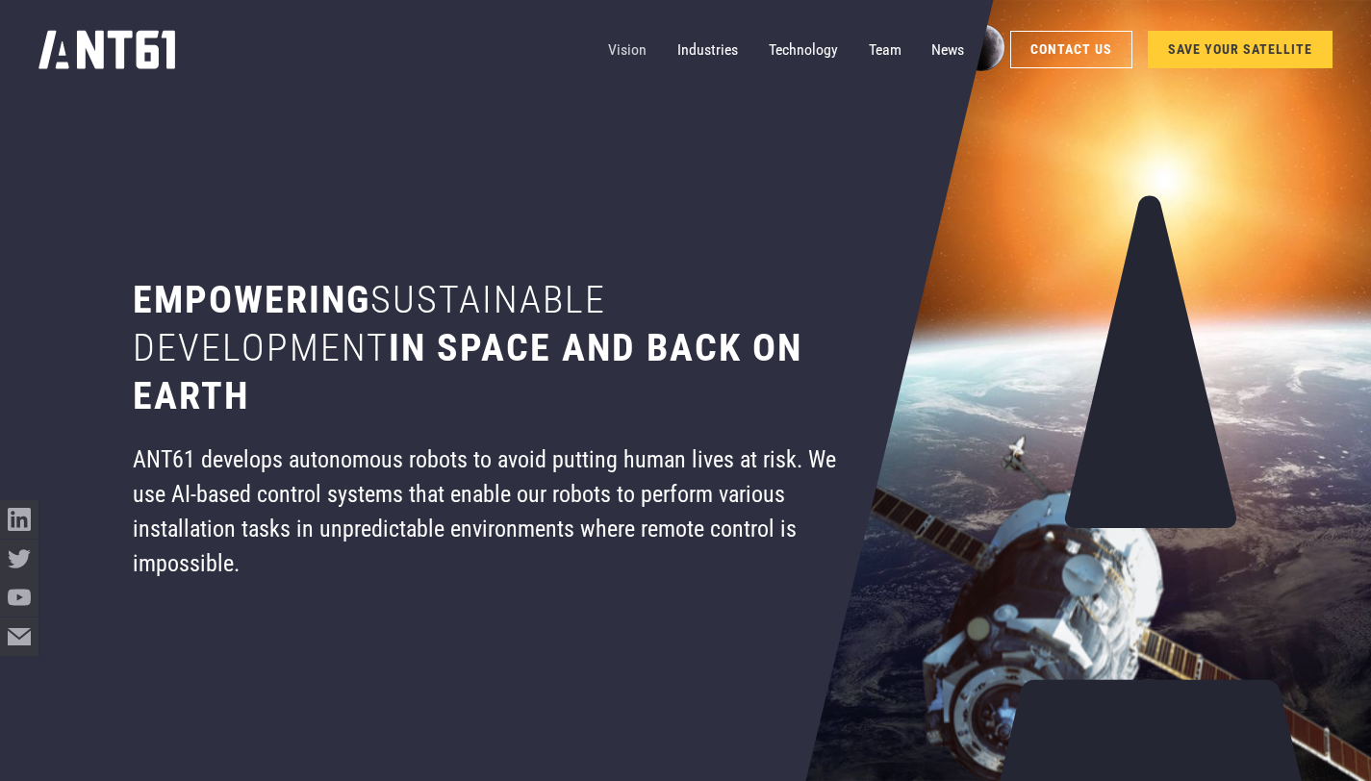
click at [622, 51] on link "Vision" at bounding box center [627, 50] width 38 height 38
click at [715, 49] on link "Industries" at bounding box center [707, 50] width 61 height 38
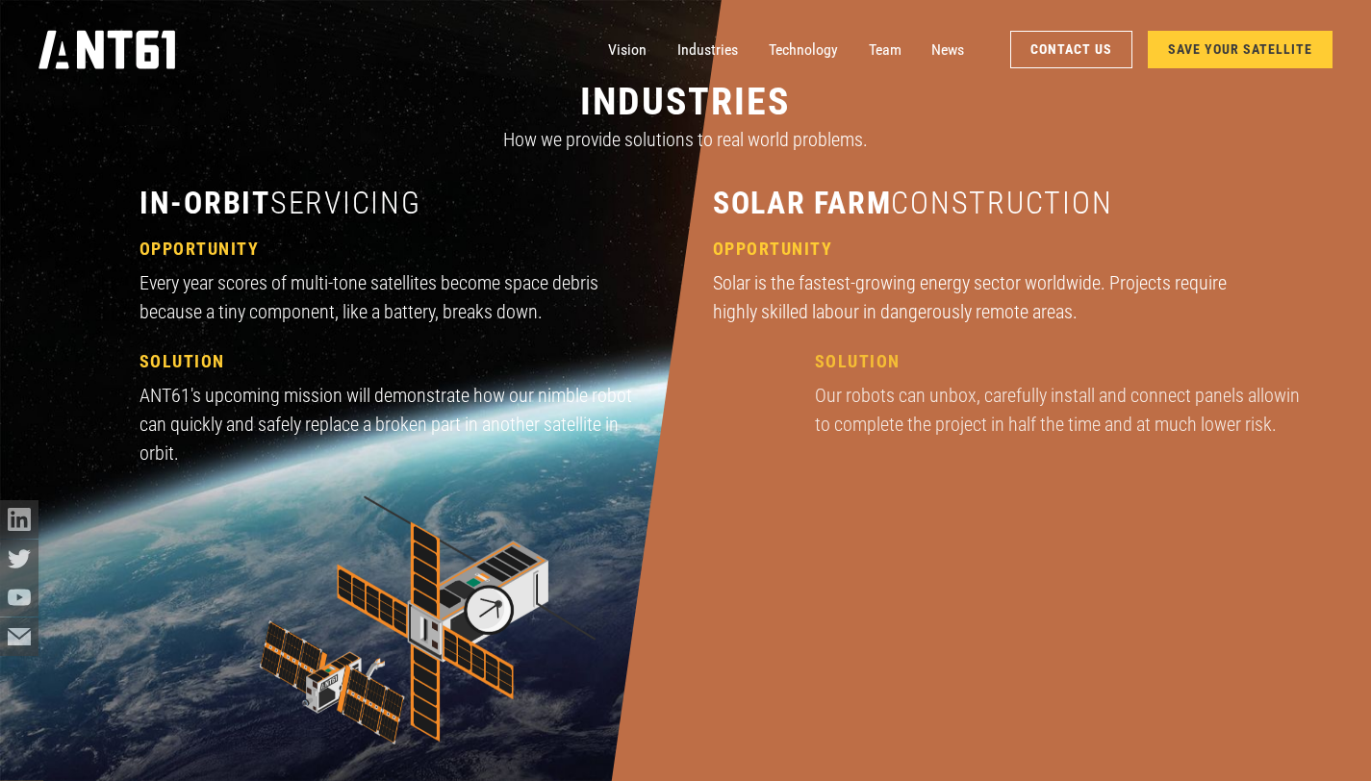
scroll to position [2337, 0]
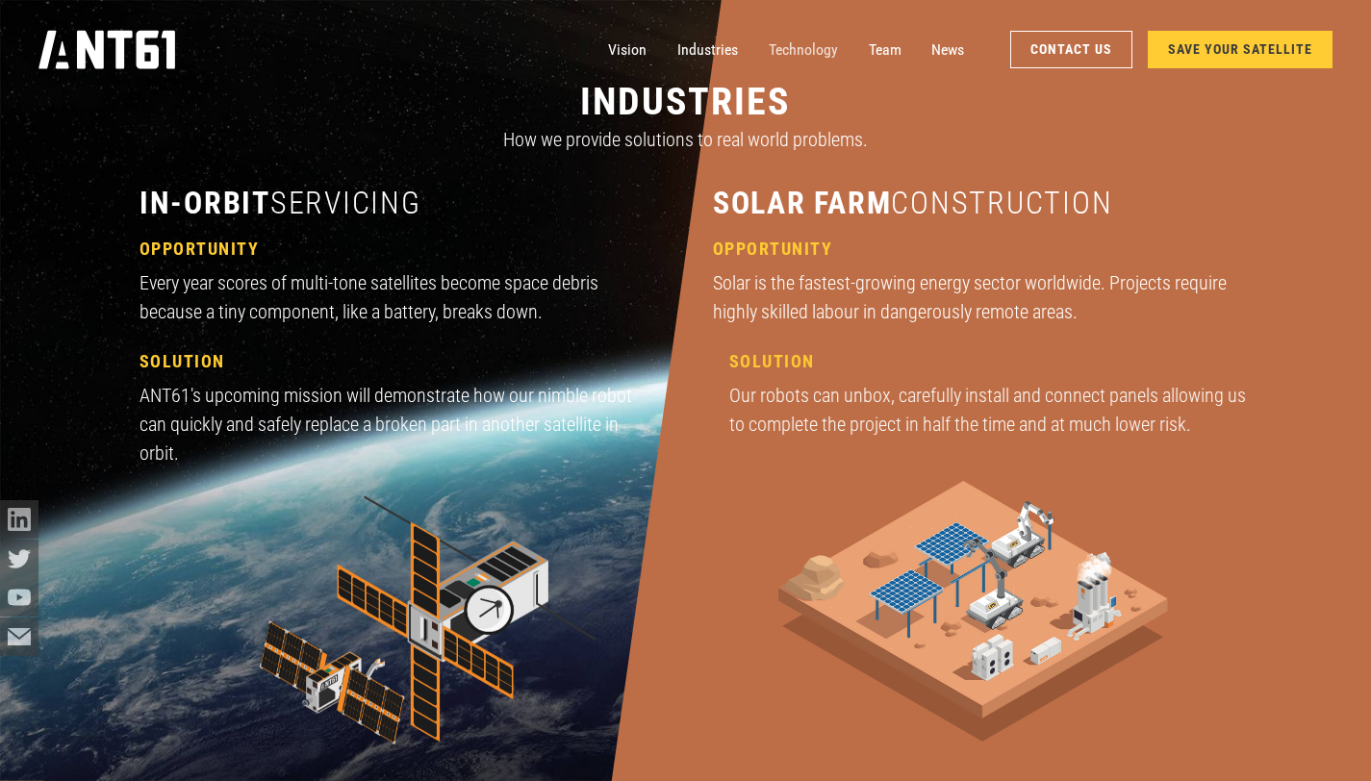
click at [809, 51] on link "Technology" at bounding box center [803, 50] width 69 height 38
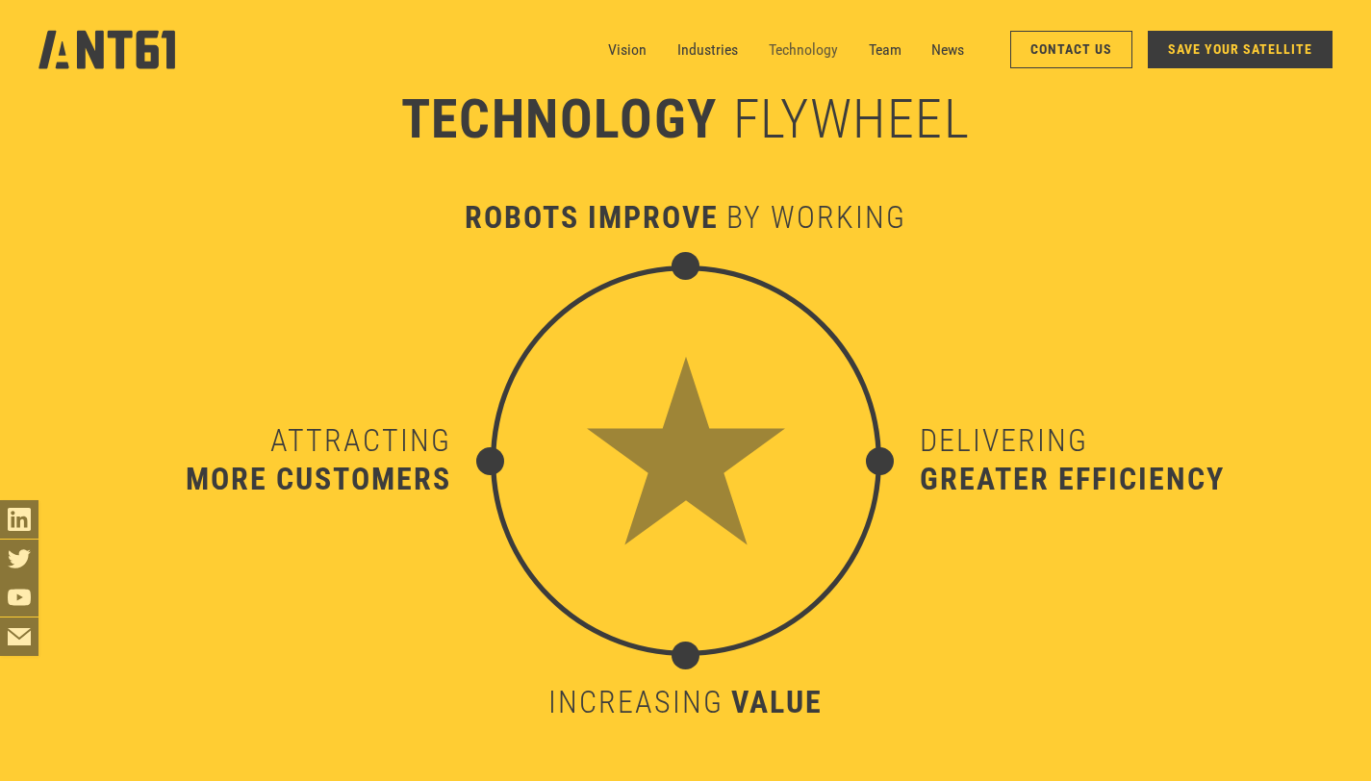
scroll to position [7713, 0]
click at [892, 49] on link "Team" at bounding box center [885, 50] width 33 height 38
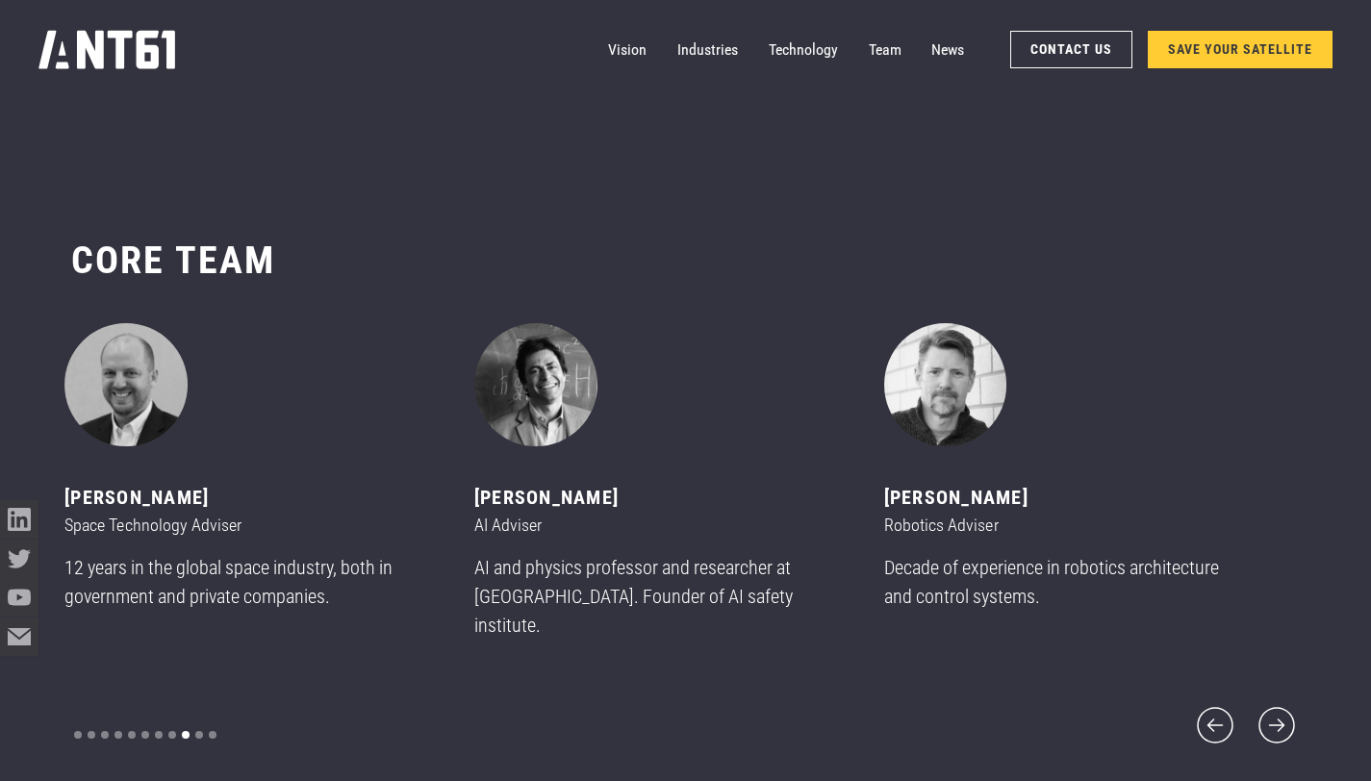
scroll to position [9276, 0]
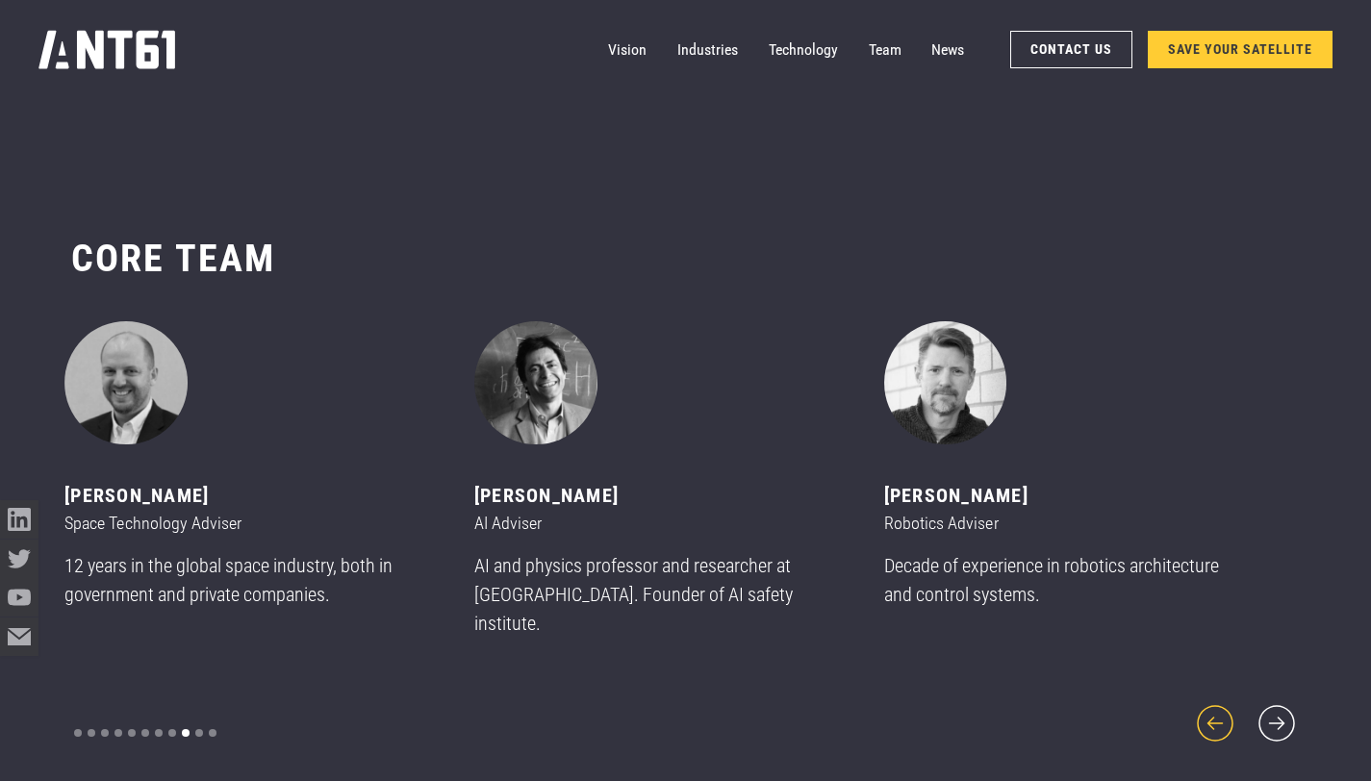
click at [1224, 709] on icon "previous slide" at bounding box center [1216, 723] width 36 height 36
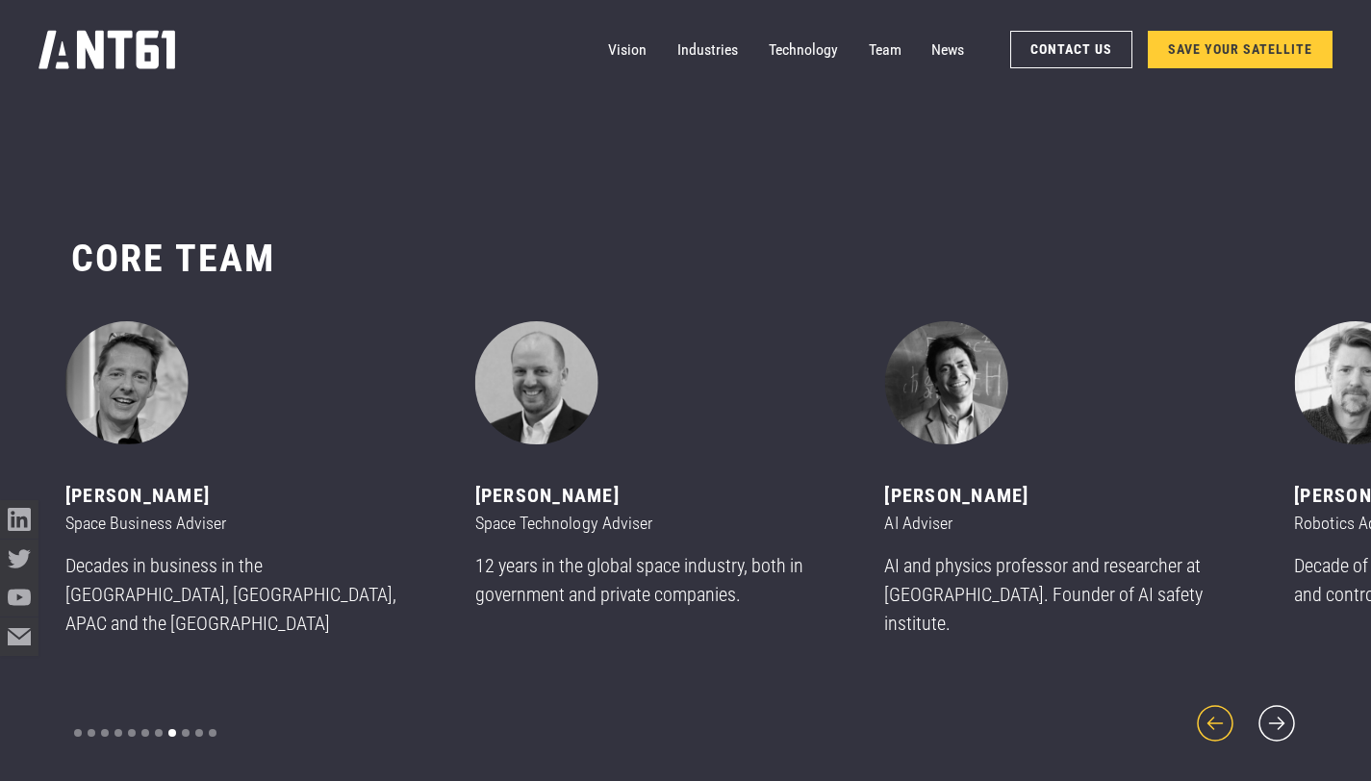
click at [1224, 709] on icon "previous slide" at bounding box center [1216, 723] width 36 height 36
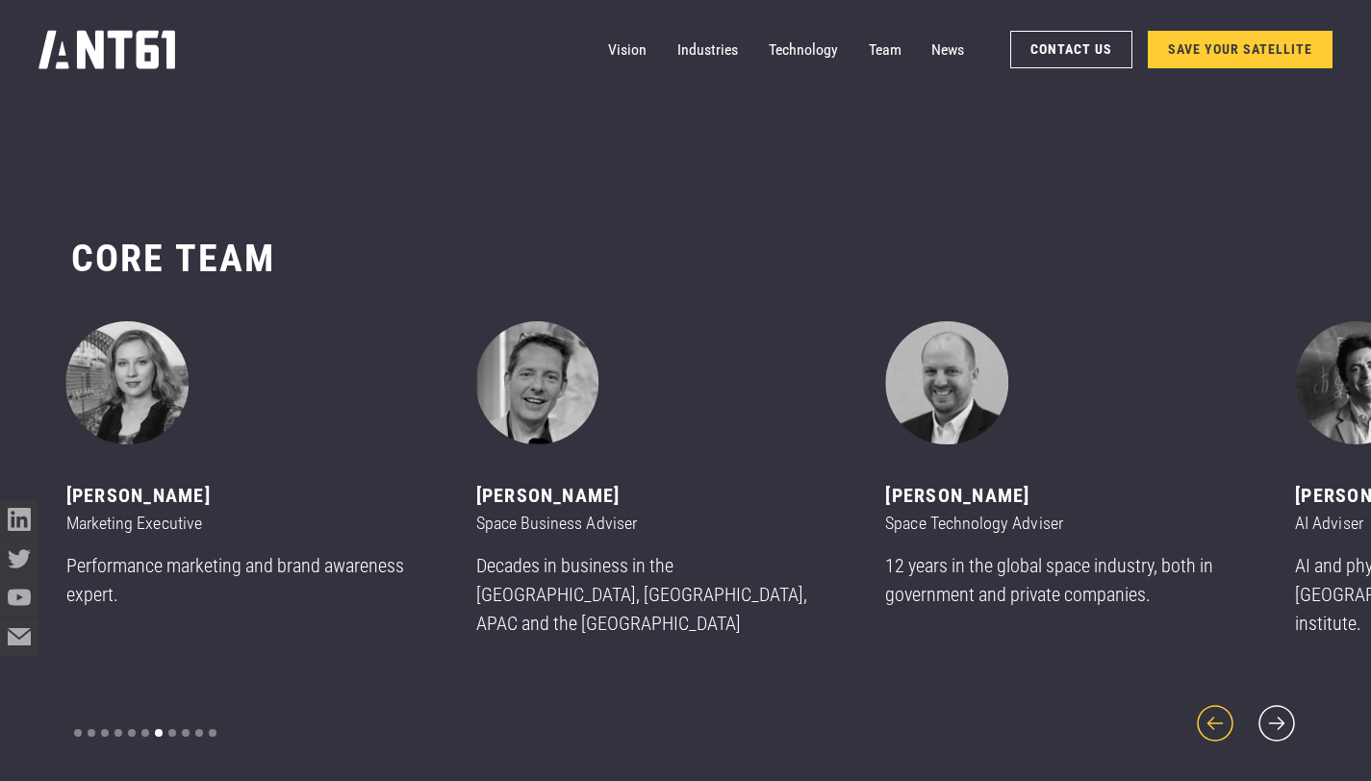
click at [1224, 709] on icon "previous slide" at bounding box center [1216, 723] width 36 height 36
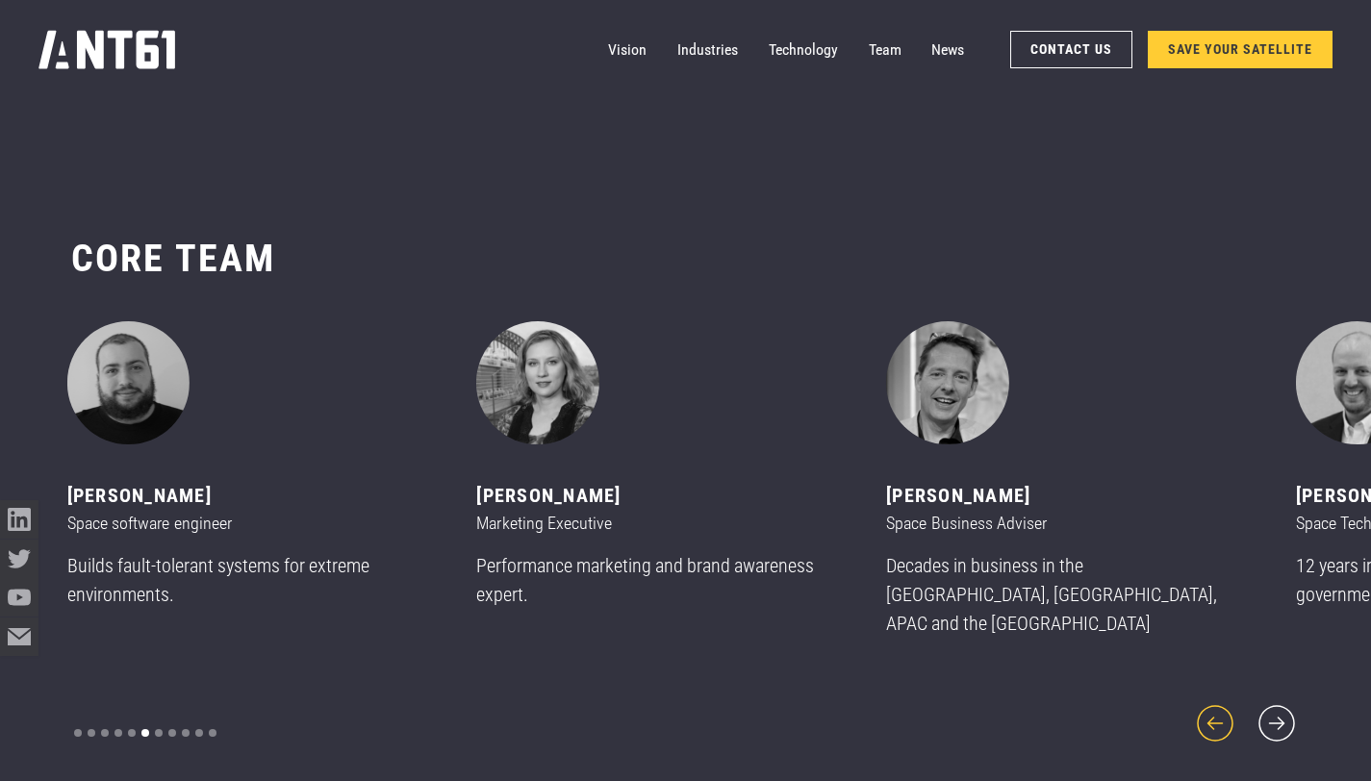
click at [1224, 711] on icon "previous slide" at bounding box center [1215, 724] width 46 height 46
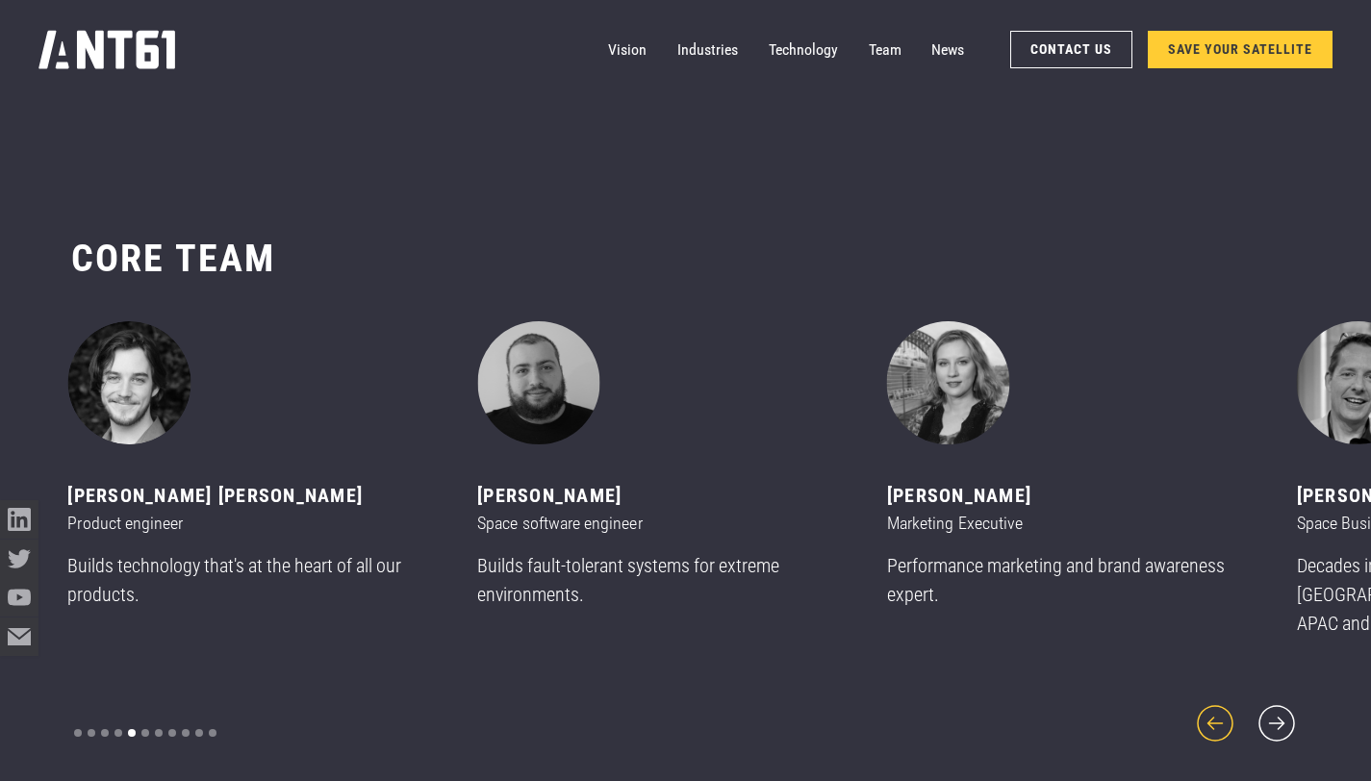
click at [1224, 714] on icon "previous slide" at bounding box center [1215, 724] width 46 height 46
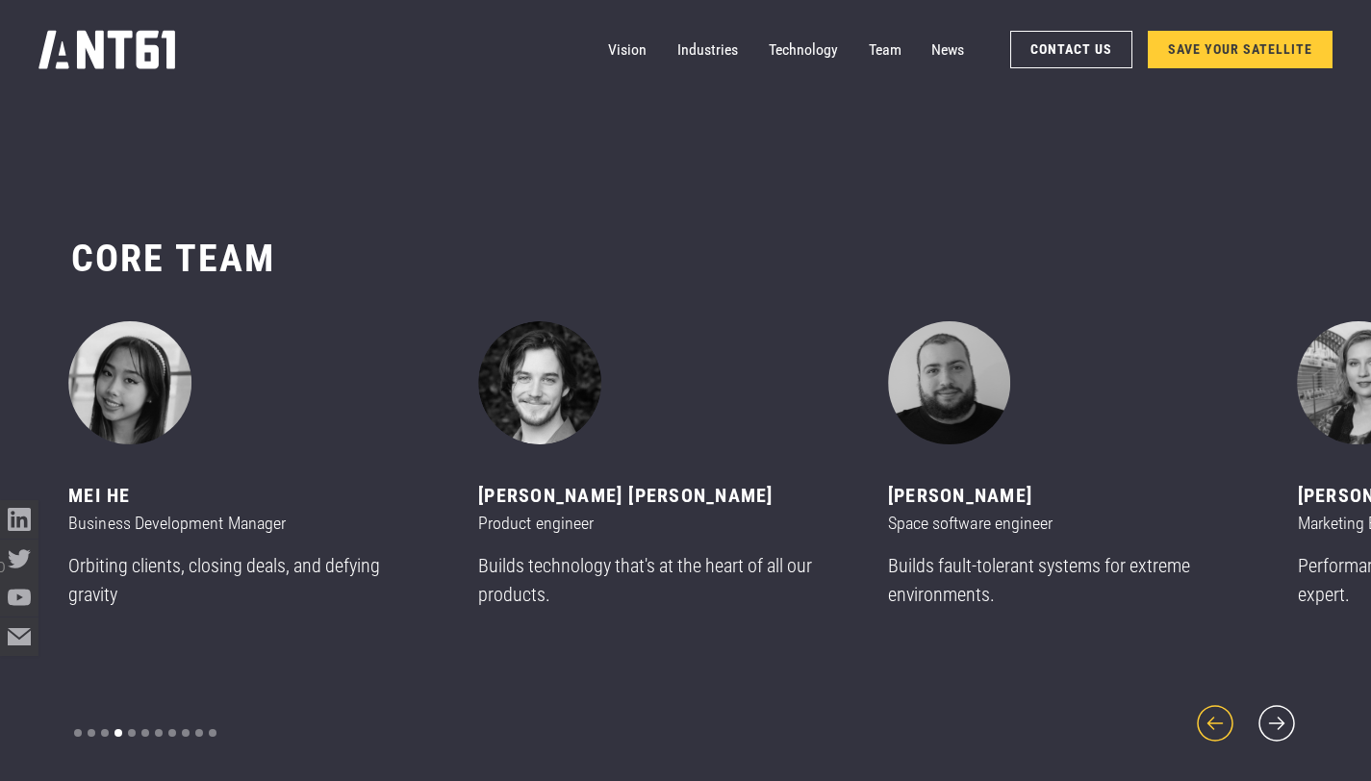
click at [1223, 715] on icon "previous slide" at bounding box center [1215, 724] width 46 height 46
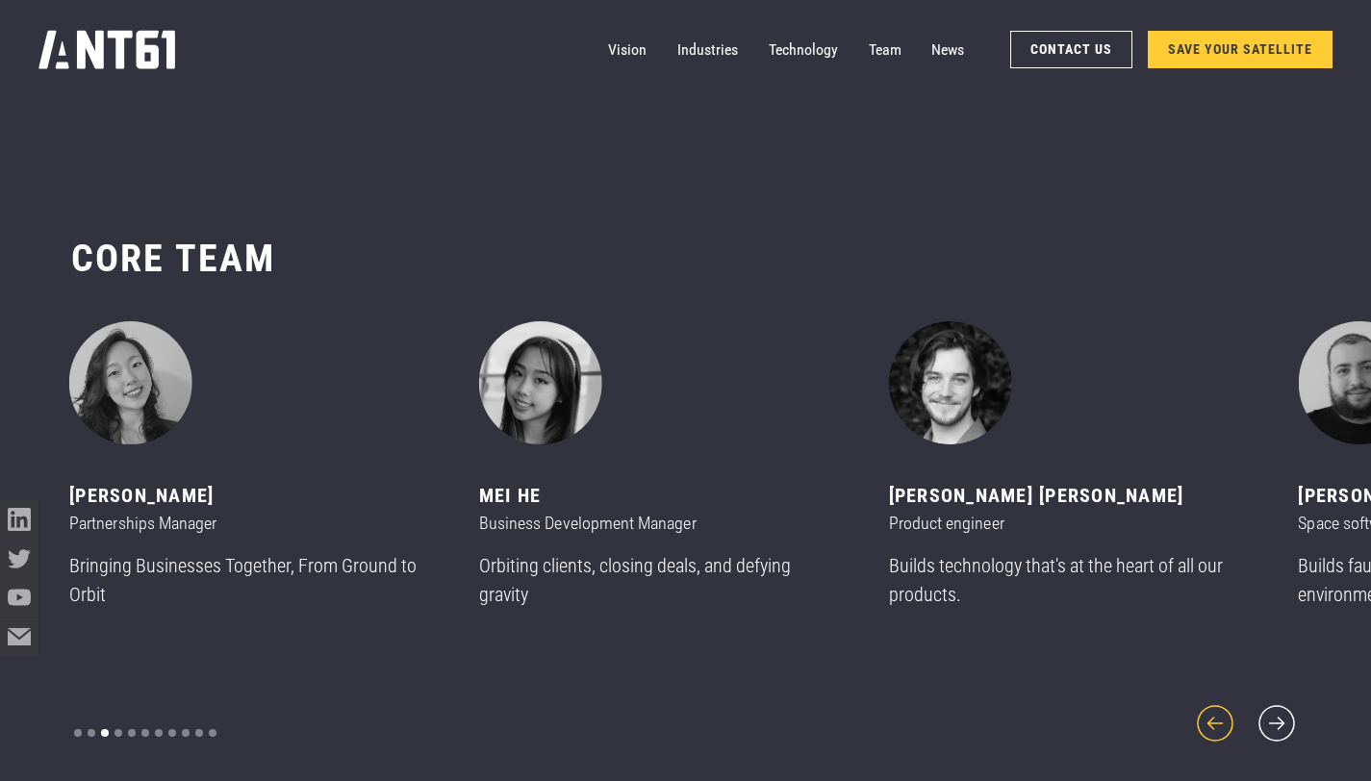
click at [1223, 717] on icon "previous slide" at bounding box center [1215, 724] width 46 height 46
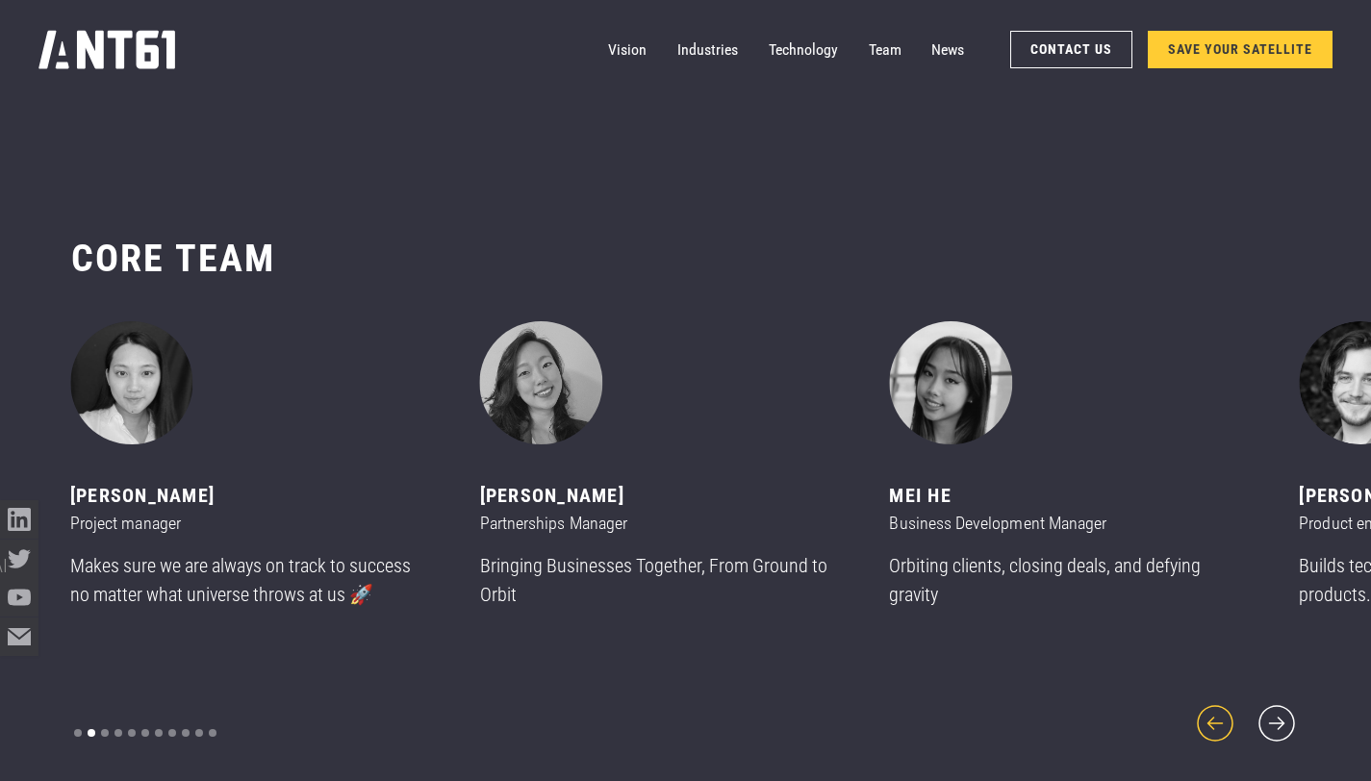
click at [1223, 717] on icon "previous slide" at bounding box center [1215, 724] width 46 height 46
